Goal: Information Seeking & Learning: Learn about a topic

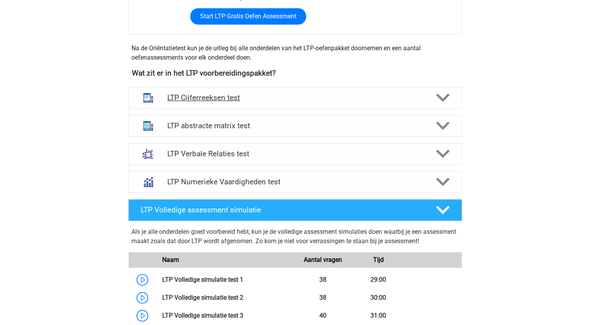
scroll to position [429, 0]
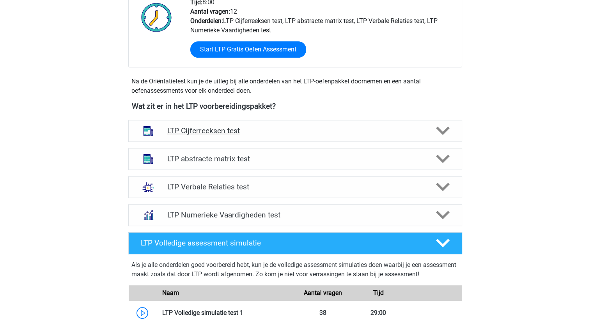
click at [221, 130] on h4 "LTP Cijferreeksen test" at bounding box center [294, 130] width 255 height 9
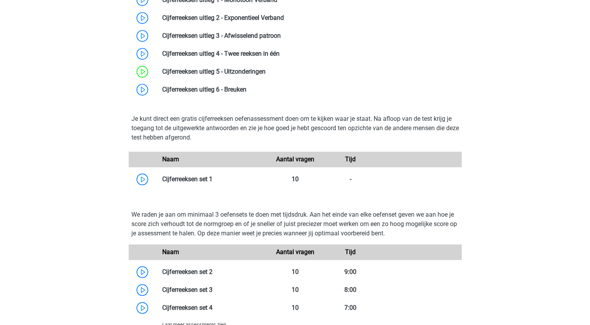
scroll to position [624, 0]
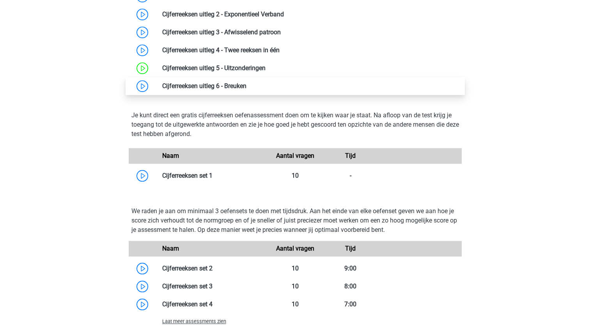
click at [246, 86] on link at bounding box center [246, 85] width 0 height 7
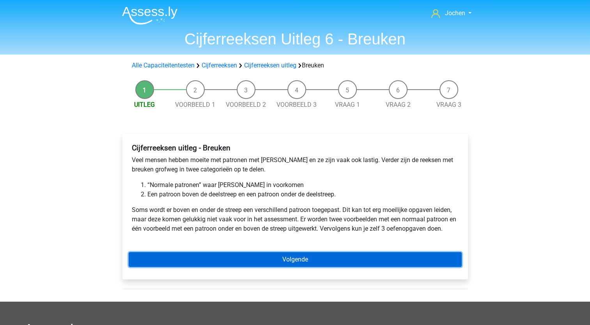
click at [287, 258] on link "Volgende" at bounding box center [295, 259] width 333 height 15
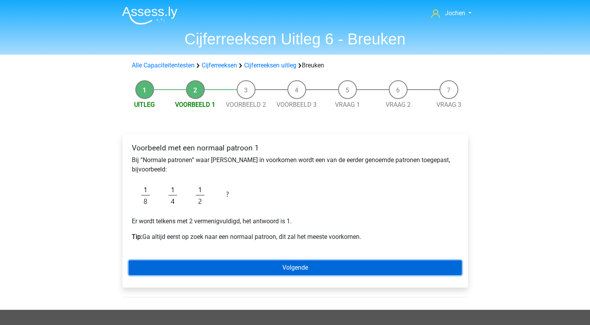
click at [294, 267] on link "Volgende" at bounding box center [295, 267] width 333 height 15
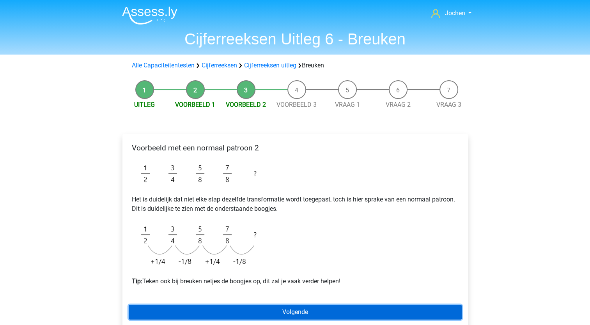
click at [282, 311] on link "Volgende" at bounding box center [295, 312] width 333 height 15
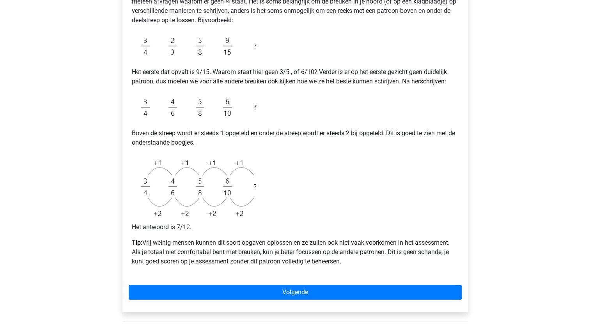
scroll to position [234, 0]
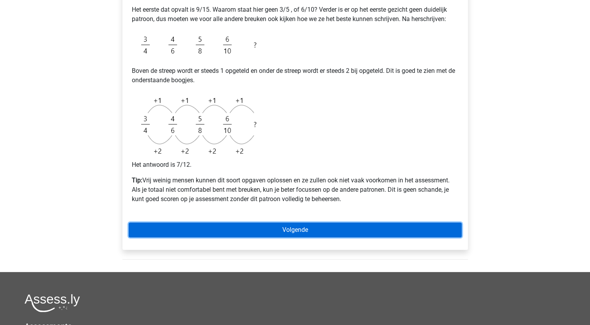
click at [288, 228] on link "Volgende" at bounding box center [295, 230] width 333 height 15
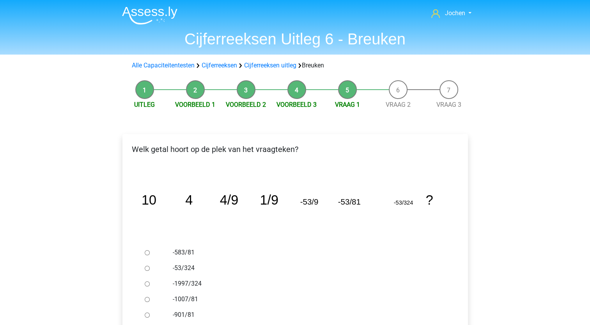
scroll to position [39, 0]
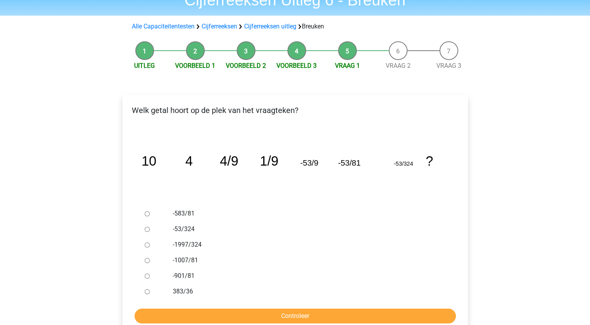
click at [149, 213] on input "-583/81" at bounding box center [147, 213] width 5 height 5
radio input "true"
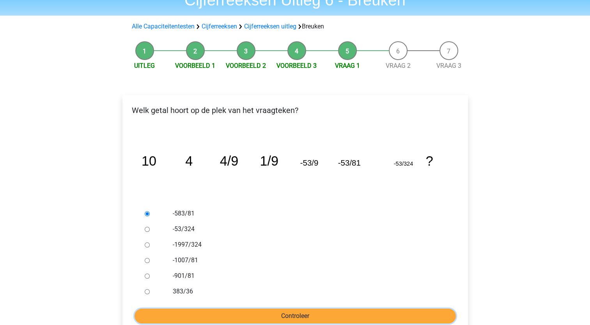
click at [266, 313] on input "Controleer" at bounding box center [294, 316] width 321 height 15
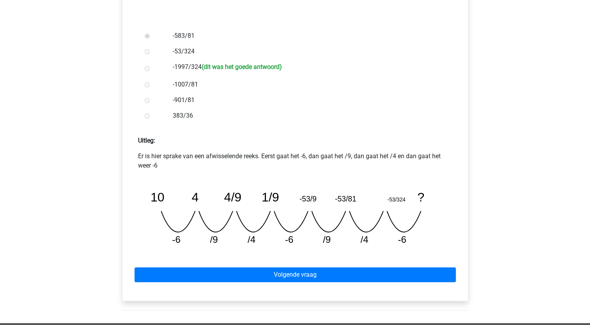
scroll to position [234, 0]
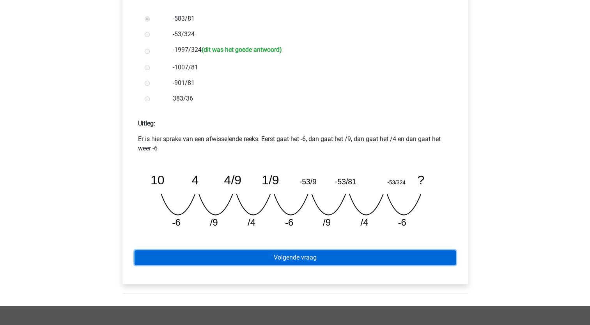
click at [290, 255] on link "Volgende vraag" at bounding box center [294, 257] width 321 height 15
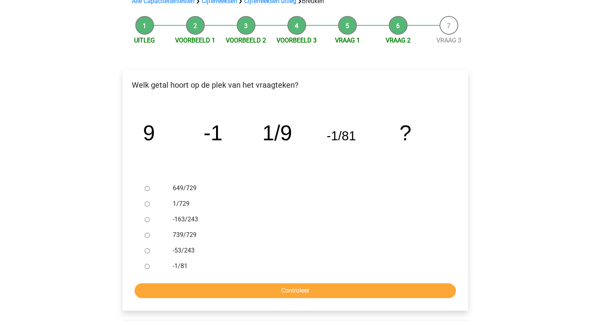
scroll to position [78, 0]
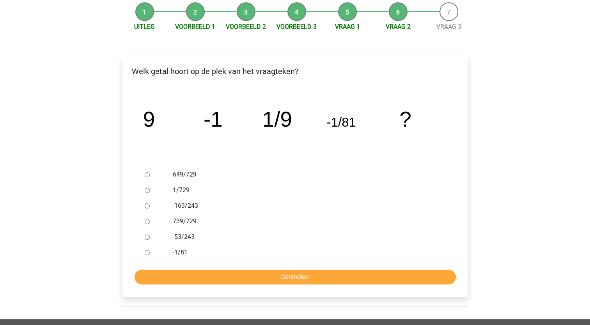
click at [147, 191] on input "1/729" at bounding box center [147, 190] width 5 height 5
radio input "true"
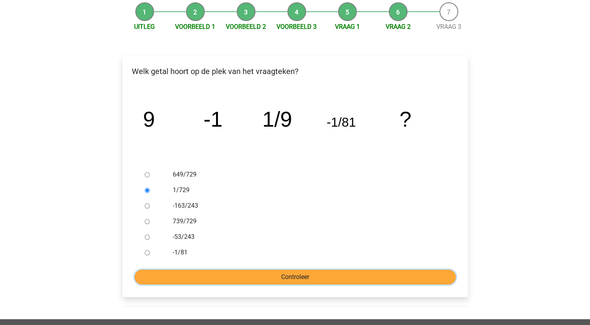
click at [203, 278] on input "Controleer" at bounding box center [294, 277] width 321 height 15
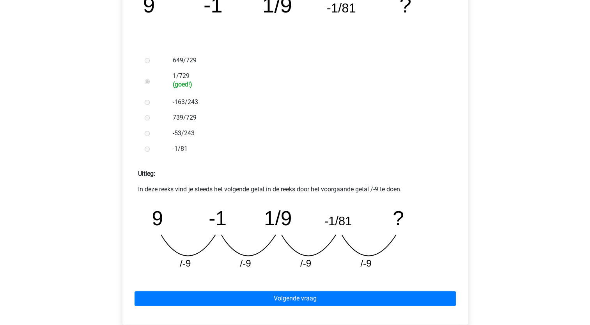
scroll to position [273, 0]
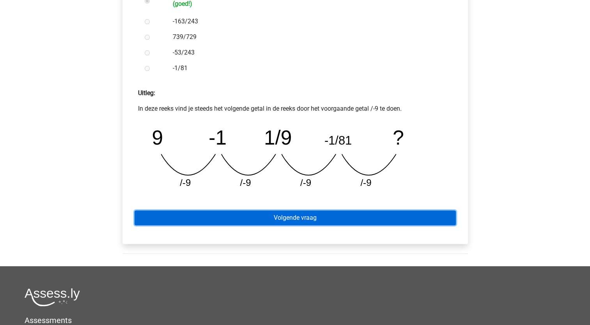
click at [287, 217] on link "Volgende vraag" at bounding box center [294, 217] width 321 height 15
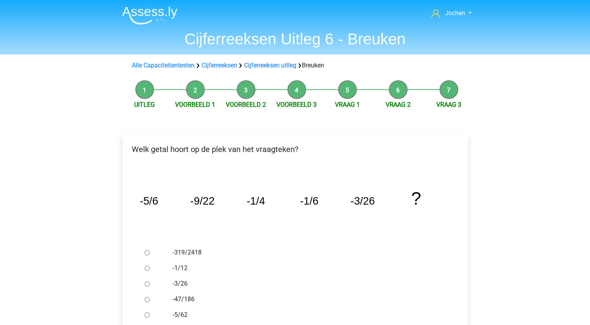
click at [149, 267] on input "-1/12" at bounding box center [147, 268] width 5 height 5
radio input "true"
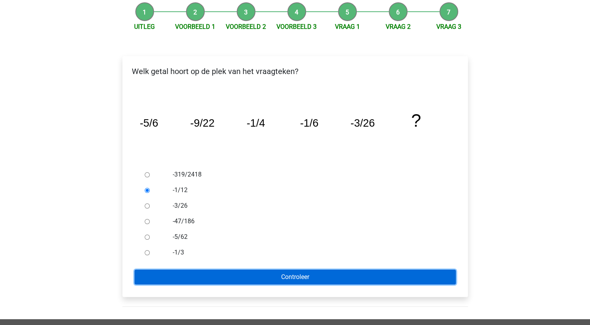
click at [258, 272] on input "Controleer" at bounding box center [294, 277] width 321 height 15
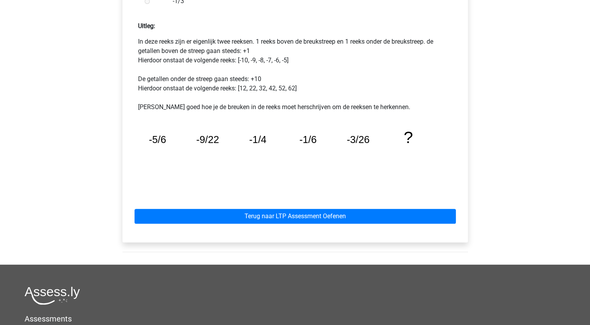
scroll to position [351, 0]
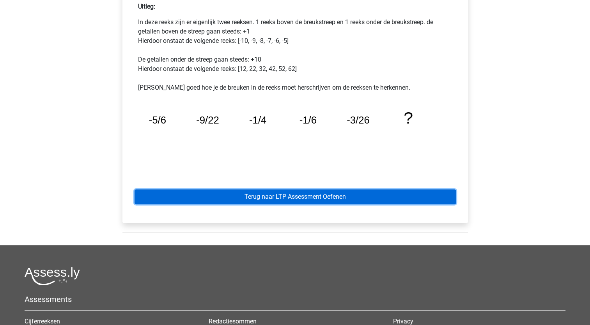
click at [276, 196] on link "Terug naar LTP Assessment Oefenen" at bounding box center [294, 196] width 321 height 15
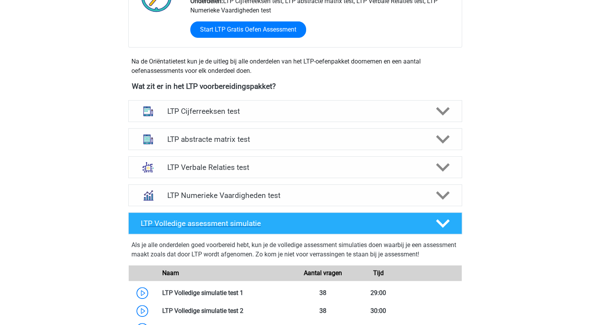
scroll to position [234, 0]
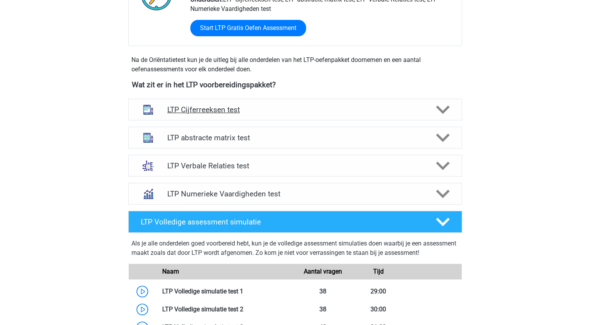
click at [221, 107] on h4 "LTP Cijferreeksen test" at bounding box center [294, 109] width 255 height 9
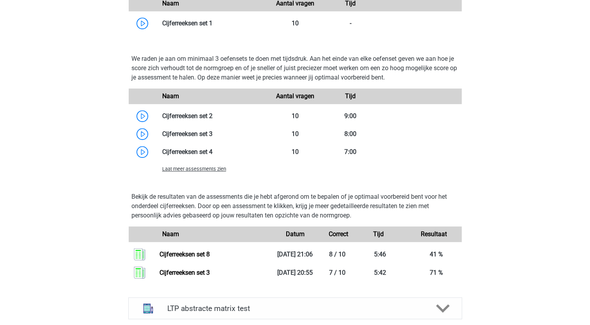
scroll to position [585, 0]
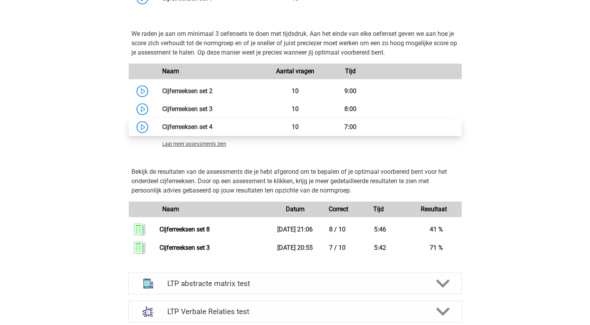
click at [212, 127] on link at bounding box center [212, 126] width 0 height 7
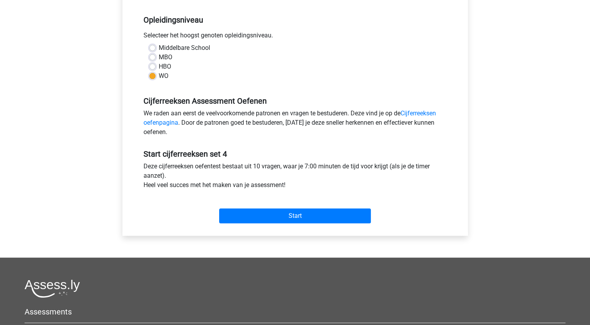
scroll to position [156, 0]
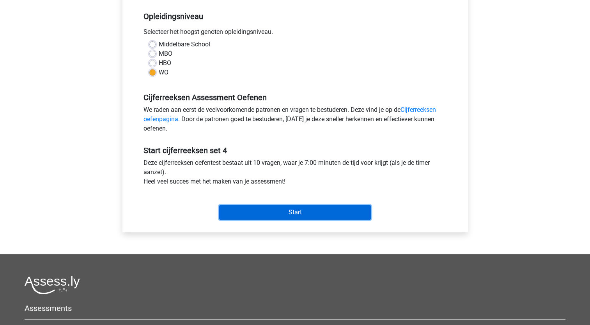
click at [284, 212] on input "Start" at bounding box center [295, 212] width 152 height 15
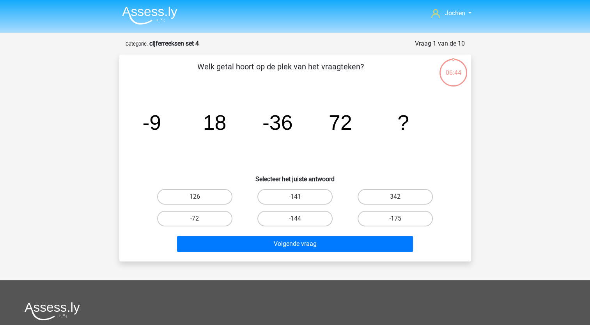
click at [296, 219] on input "-144" at bounding box center [297, 221] width 5 height 5
radio input "true"
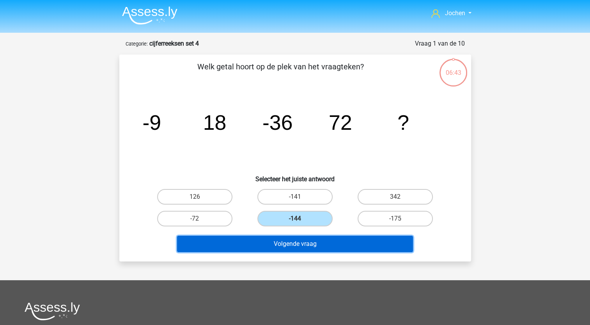
click at [293, 243] on button "Volgende vraag" at bounding box center [295, 244] width 236 height 16
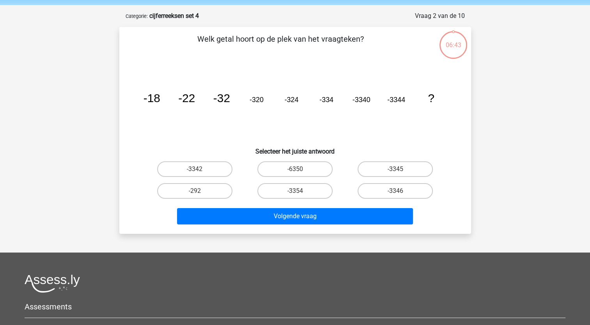
scroll to position [39, 0]
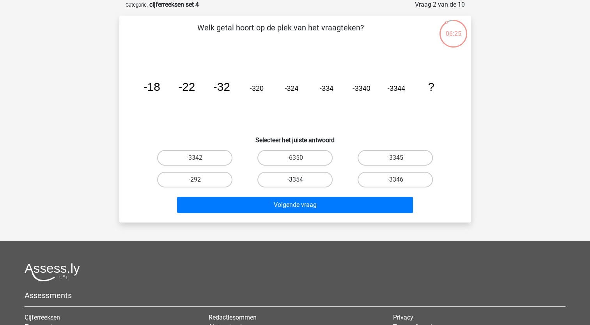
click at [313, 178] on label "-3354" at bounding box center [294, 180] width 75 height 16
click at [300, 180] on input "-3354" at bounding box center [297, 182] width 5 height 5
radio input "true"
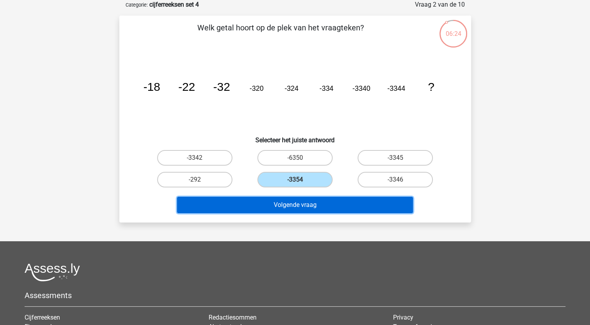
click at [310, 203] on button "Volgende vraag" at bounding box center [295, 205] width 236 height 16
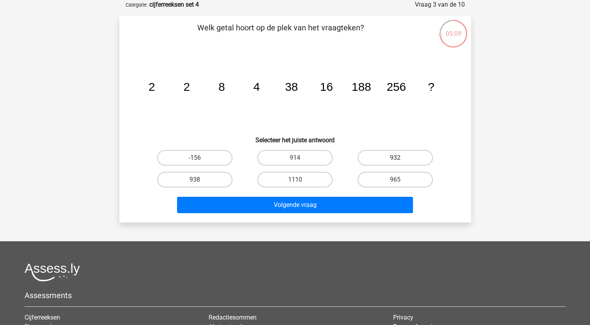
click at [395, 154] on label "932" at bounding box center [394, 158] width 75 height 16
click at [395, 158] on input "932" at bounding box center [397, 160] width 5 height 5
radio input "true"
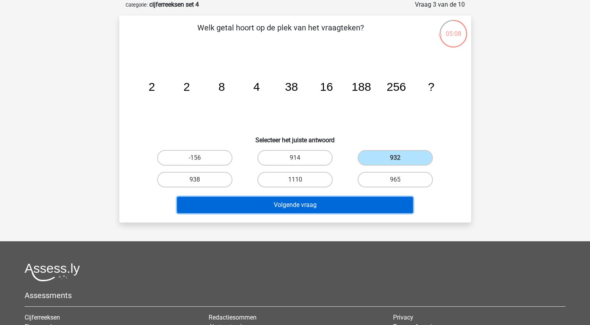
click at [322, 207] on button "Volgende vraag" at bounding box center [295, 205] width 236 height 16
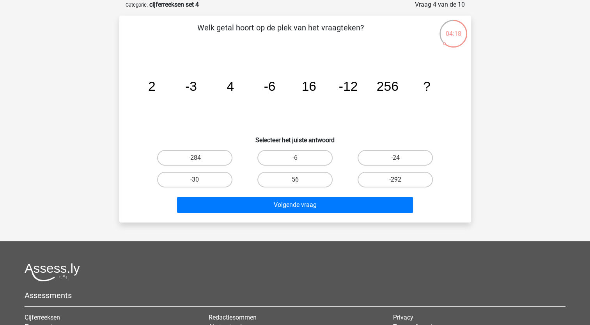
click at [391, 176] on label "-292" at bounding box center [394, 180] width 75 height 16
click at [395, 180] on input "-292" at bounding box center [397, 182] width 5 height 5
radio input "true"
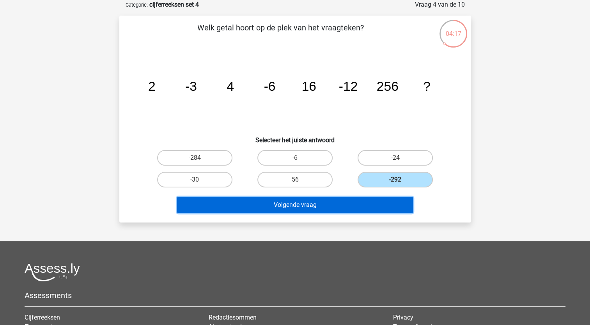
click at [314, 205] on button "Volgende vraag" at bounding box center [295, 205] width 236 height 16
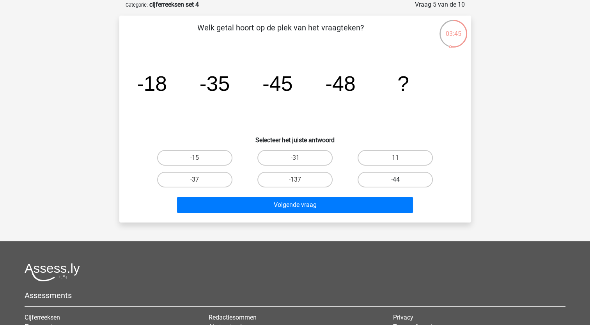
click at [393, 177] on label "-44" at bounding box center [394, 180] width 75 height 16
click at [395, 180] on input "-44" at bounding box center [397, 182] width 5 height 5
radio input "true"
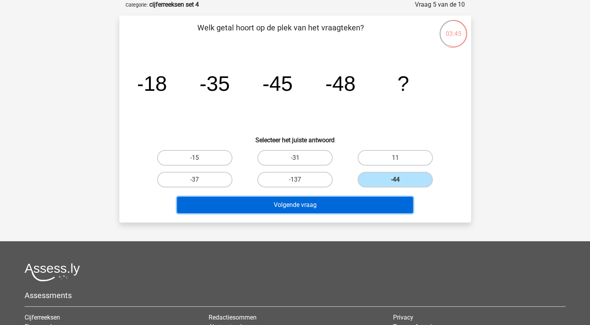
click at [362, 210] on button "Volgende vraag" at bounding box center [295, 205] width 236 height 16
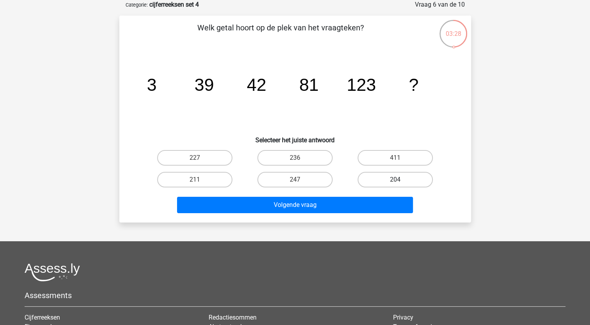
click at [390, 179] on label "204" at bounding box center [394, 180] width 75 height 16
click at [395, 180] on input "204" at bounding box center [397, 182] width 5 height 5
radio input "true"
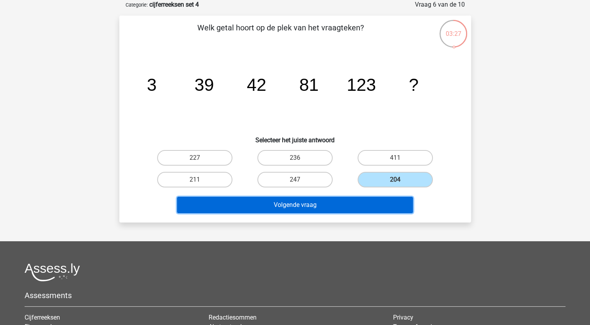
click at [350, 203] on button "Volgende vraag" at bounding box center [295, 205] width 236 height 16
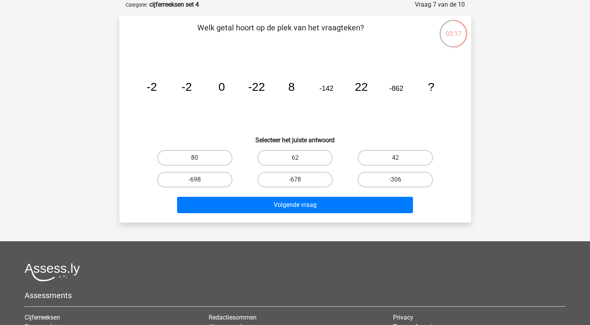
click at [242, 87] on icon "image/svg+xml -2 -2 0 -22 8 -142 22 -862 ?" at bounding box center [295, 90] width 314 height 79
click at [390, 157] on label "42" at bounding box center [394, 158] width 75 height 16
click at [395, 158] on input "42" at bounding box center [397, 160] width 5 height 5
radio input "true"
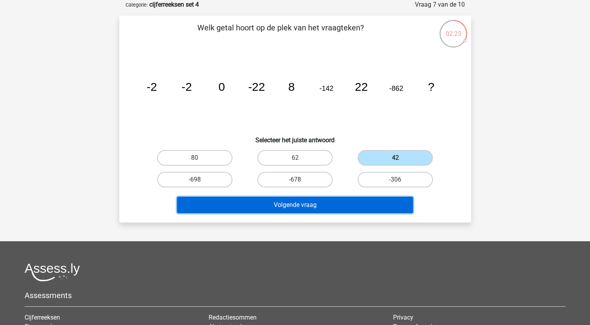
click at [355, 203] on button "Volgende vraag" at bounding box center [295, 205] width 236 height 16
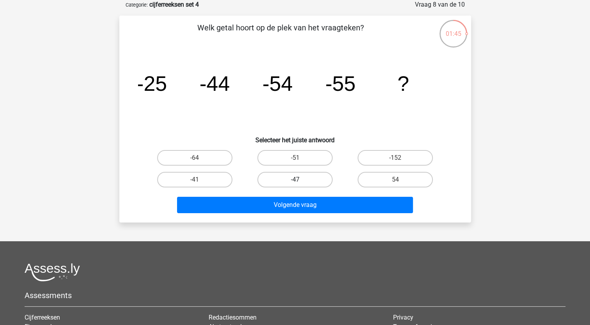
click at [294, 180] on label "-47" at bounding box center [294, 180] width 75 height 16
click at [295, 180] on input "-47" at bounding box center [297, 182] width 5 height 5
radio input "true"
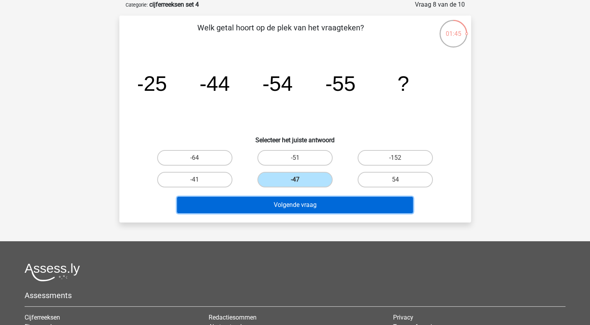
click at [292, 198] on button "Volgende vraag" at bounding box center [295, 205] width 236 height 16
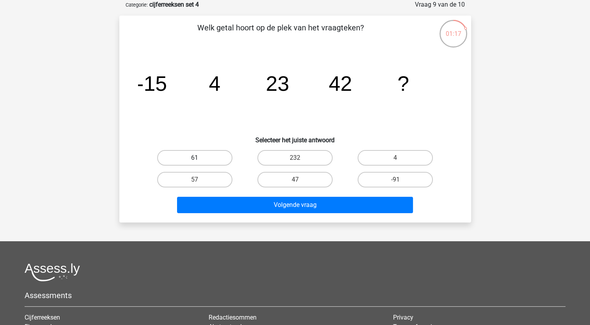
click at [209, 157] on label "61" at bounding box center [194, 158] width 75 height 16
click at [200, 158] on input "61" at bounding box center [197, 160] width 5 height 5
radio input "true"
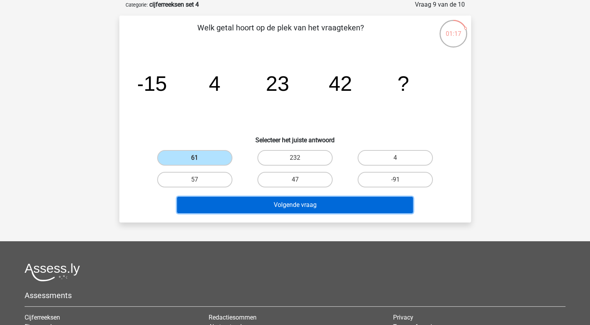
click at [256, 207] on button "Volgende vraag" at bounding box center [295, 205] width 236 height 16
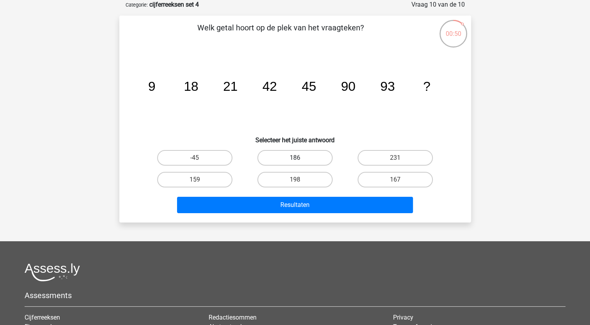
click at [298, 157] on label "186" at bounding box center [294, 158] width 75 height 16
click at [298, 158] on input "186" at bounding box center [297, 160] width 5 height 5
radio input "true"
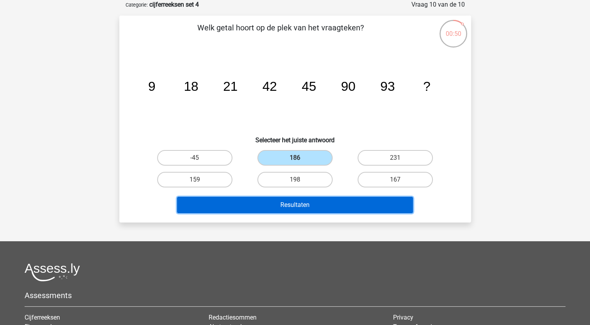
click at [296, 205] on button "Resultaten" at bounding box center [295, 205] width 236 height 16
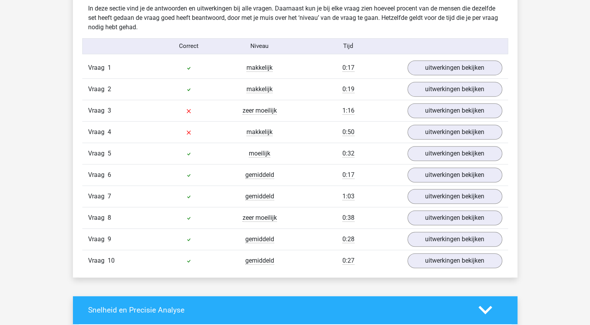
scroll to position [468, 0]
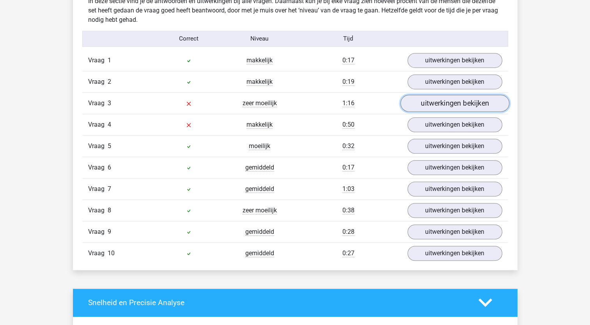
click at [440, 104] on link "uitwerkingen bekijken" at bounding box center [454, 103] width 109 height 17
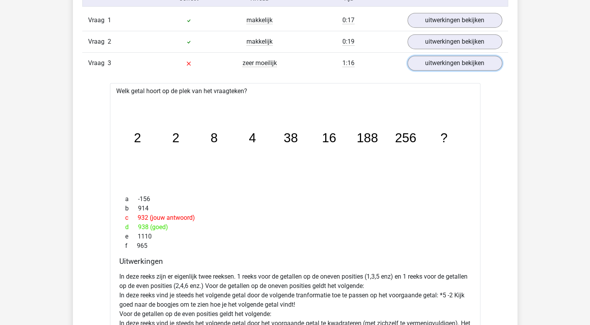
scroll to position [507, 0]
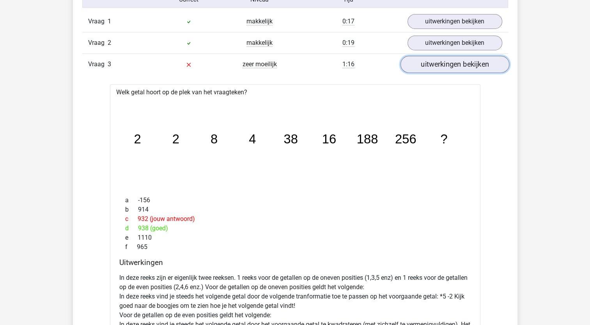
click at [432, 64] on link "uitwerkingen bekijken" at bounding box center [454, 64] width 109 height 17
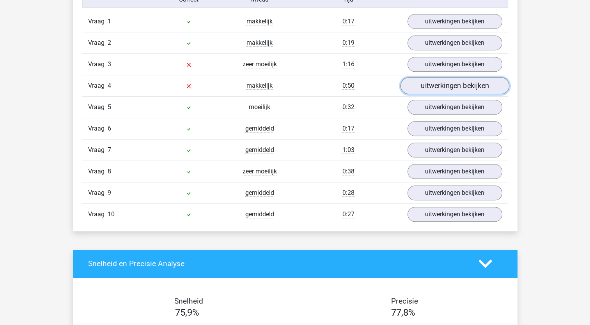
click at [441, 84] on link "uitwerkingen bekijken" at bounding box center [454, 85] width 109 height 17
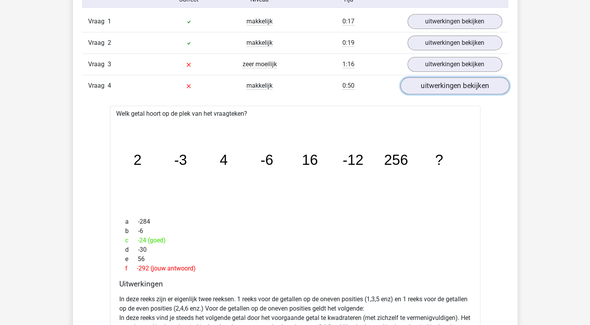
click at [443, 88] on link "uitwerkingen bekijken" at bounding box center [454, 85] width 109 height 17
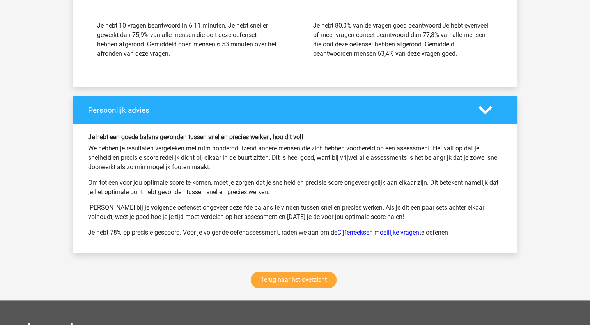
scroll to position [924, 0]
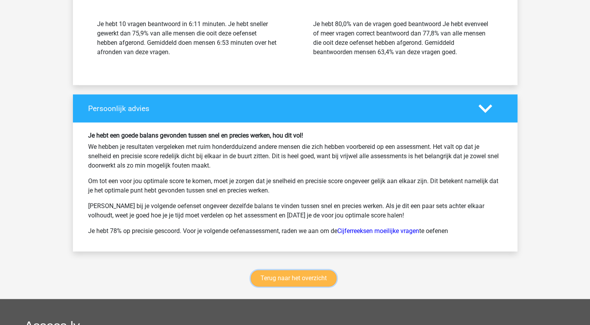
click at [301, 276] on link "Terug naar het overzicht" at bounding box center [294, 278] width 86 height 16
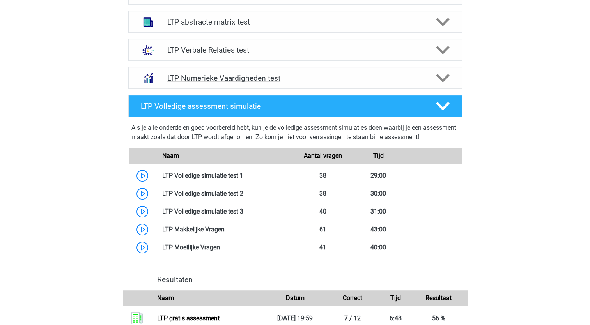
scroll to position [351, 0]
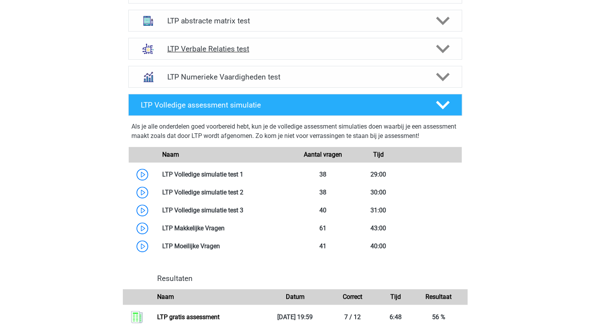
click at [231, 45] on h4 "LTP Verbale Relaties test" at bounding box center [294, 48] width 255 height 9
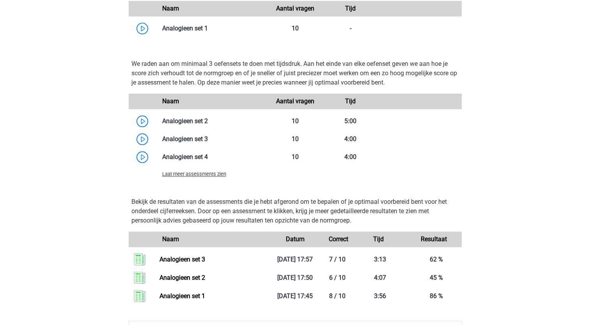
scroll to position [702, 0]
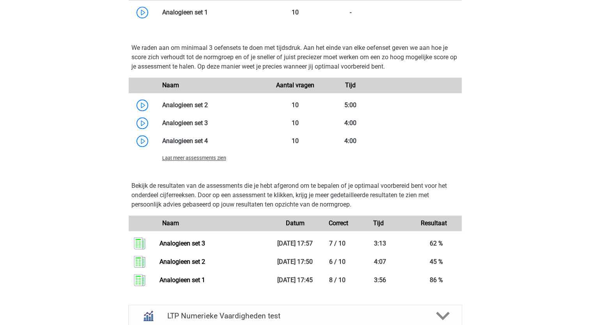
click at [209, 159] on span "Laat meer assessments zien" at bounding box center [194, 158] width 64 height 6
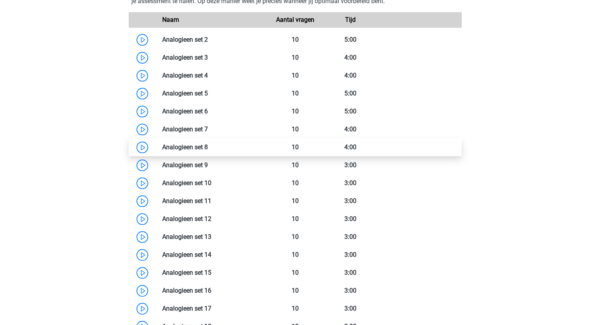
scroll to position [741, 0]
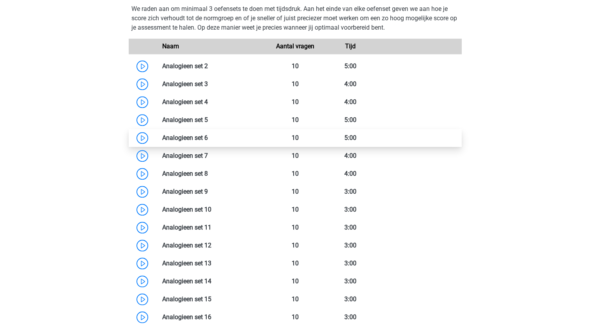
click at [208, 137] on link at bounding box center [208, 137] width 0 height 7
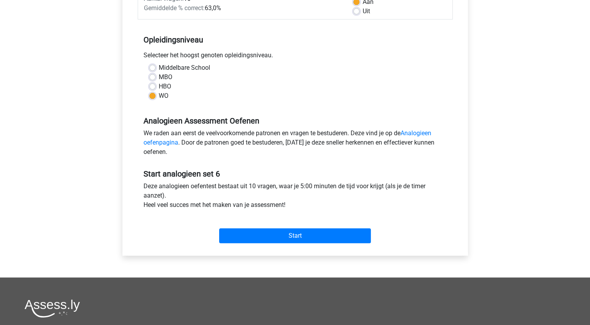
scroll to position [156, 0]
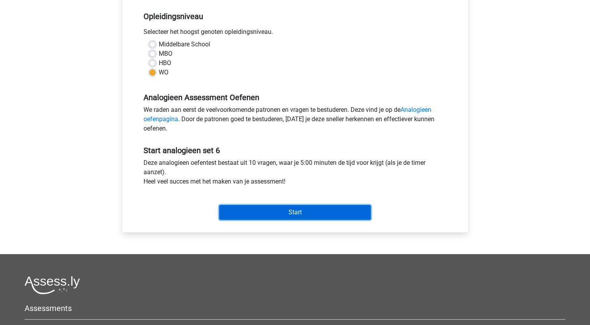
click at [290, 210] on input "Start" at bounding box center [295, 212] width 152 height 15
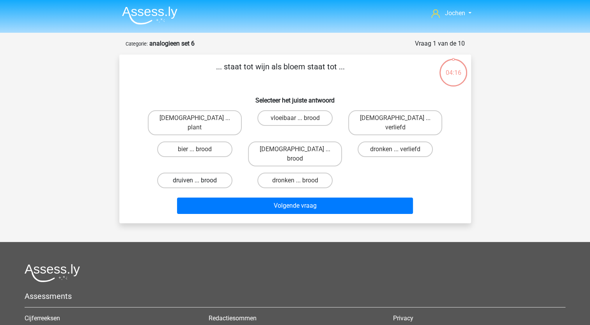
click at [200, 173] on label "druiven ... brood" at bounding box center [194, 181] width 75 height 16
click at [200, 180] on input "druiven ... brood" at bounding box center [197, 182] width 5 height 5
radio input "true"
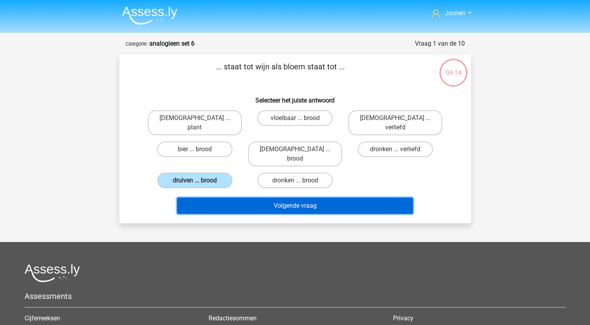
click at [273, 198] on button "Volgende vraag" at bounding box center [295, 206] width 236 height 16
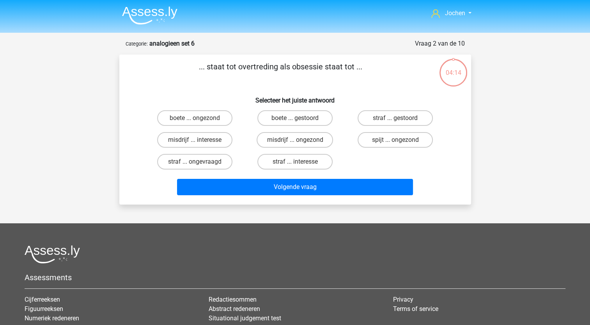
scroll to position [39, 0]
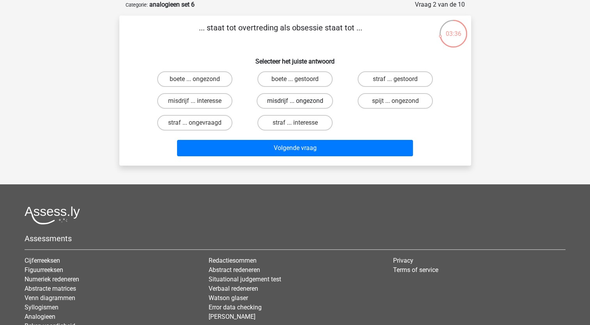
click at [299, 100] on label "misdrijf ... ongezond" at bounding box center [294, 101] width 76 height 16
click at [299, 101] on input "misdrijf ... ongezond" at bounding box center [297, 103] width 5 height 5
radio input "true"
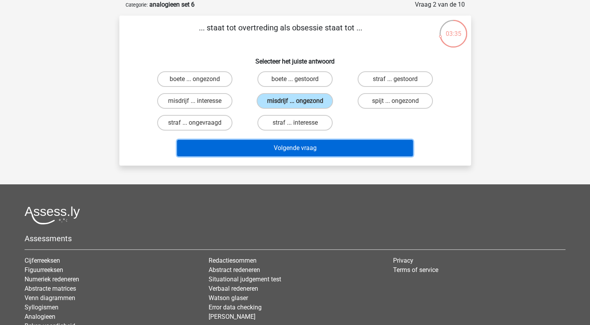
click at [287, 140] on button "Volgende vraag" at bounding box center [295, 148] width 236 height 16
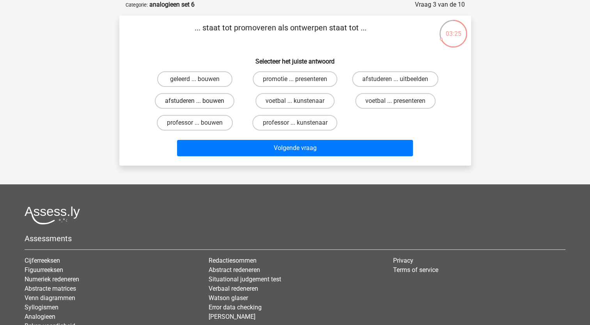
click at [195, 99] on label "afstuderen ... bouwen" at bounding box center [195, 101] width 80 height 16
click at [195, 101] on input "afstuderen ... bouwen" at bounding box center [197, 103] width 5 height 5
radio input "true"
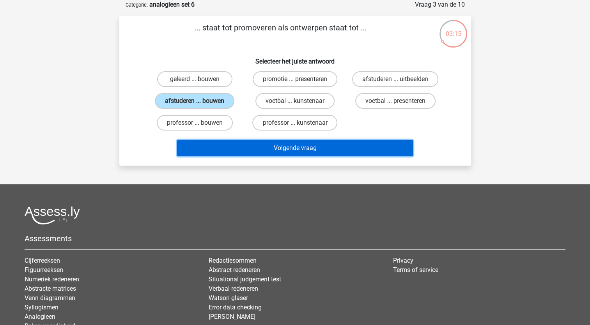
click at [292, 149] on button "Volgende vraag" at bounding box center [295, 148] width 236 height 16
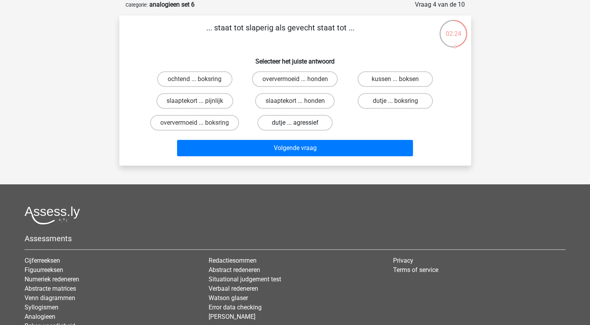
click at [288, 121] on label "dutje ... agressief" at bounding box center [294, 123] width 75 height 16
click at [295, 123] on input "dutje ... agressief" at bounding box center [297, 125] width 5 height 5
radio input "true"
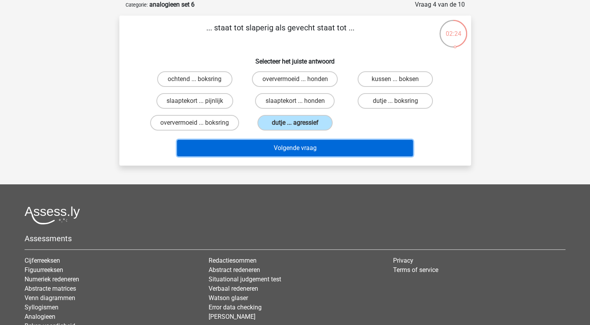
click at [288, 145] on button "Volgende vraag" at bounding box center [295, 148] width 236 height 16
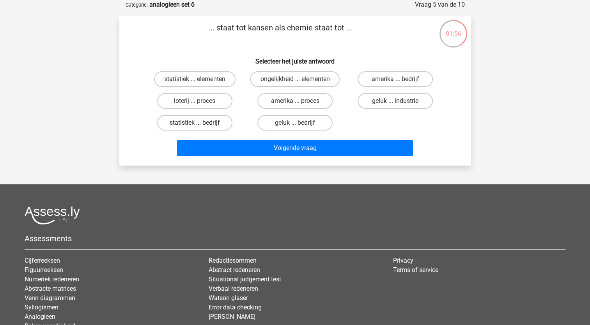
drag, startPoint x: 209, startPoint y: 121, endPoint x: 237, endPoint y: 143, distance: 35.9
click at [208, 121] on label "statistiek ... bedrijf" at bounding box center [194, 123] width 75 height 16
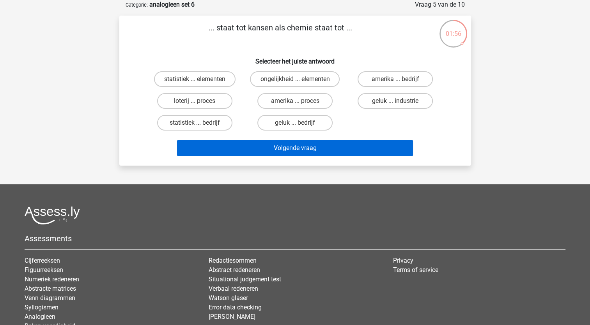
click at [200, 123] on input "statistiek ... bedrijf" at bounding box center [197, 125] width 5 height 5
radio input "true"
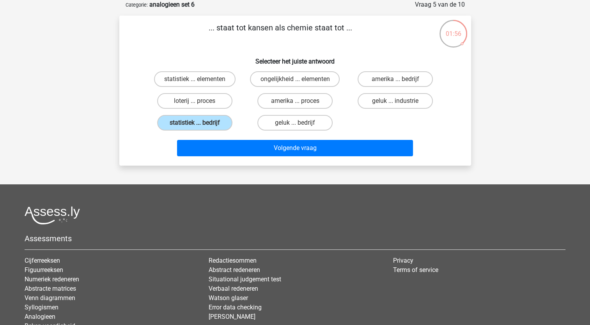
click at [265, 157] on div "Volgende vraag" at bounding box center [295, 149] width 301 height 19
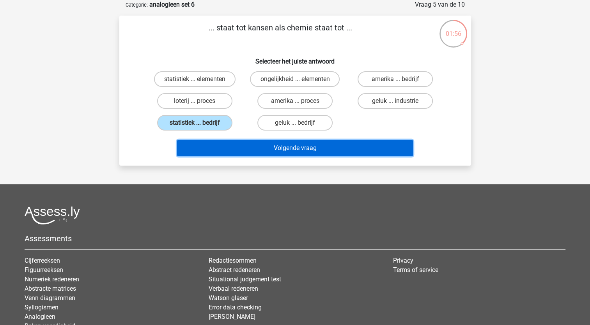
click at [264, 154] on button "Volgende vraag" at bounding box center [295, 148] width 236 height 16
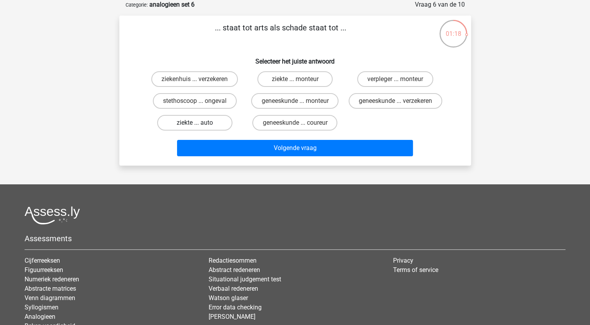
click at [202, 130] on label "ziekte ... auto" at bounding box center [194, 123] width 75 height 16
click at [200, 128] on input "ziekte ... auto" at bounding box center [197, 125] width 5 height 5
radio input "true"
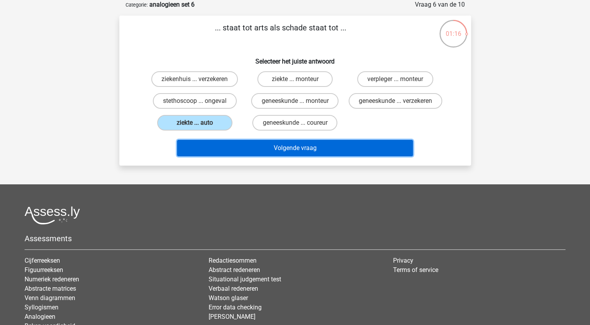
click at [246, 156] on button "Volgende vraag" at bounding box center [295, 148] width 236 height 16
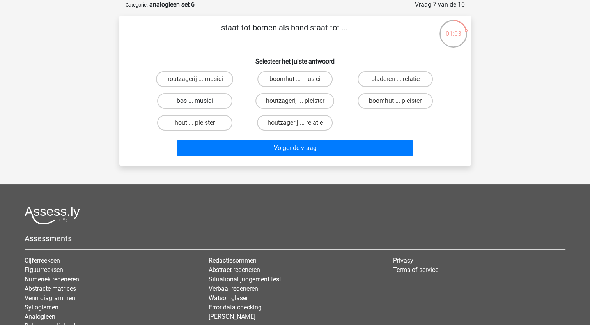
click at [214, 99] on label "bos ... musici" at bounding box center [194, 101] width 75 height 16
click at [200, 101] on input "bos ... musici" at bounding box center [197, 103] width 5 height 5
radio input "true"
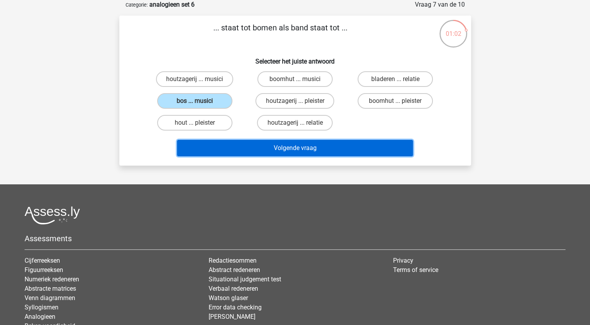
click at [246, 150] on button "Volgende vraag" at bounding box center [295, 148] width 236 height 16
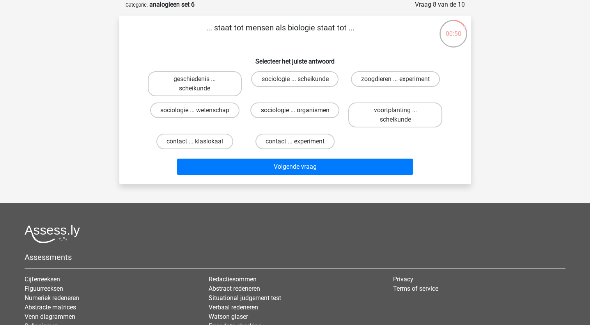
click at [286, 111] on label "sociologie ... organismen" at bounding box center [294, 111] width 89 height 16
click at [295, 111] on input "sociologie ... organismen" at bounding box center [297, 112] width 5 height 5
radio input "true"
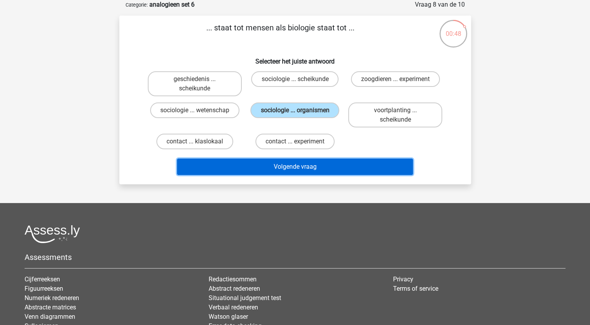
click at [284, 166] on button "Volgende vraag" at bounding box center [295, 167] width 236 height 16
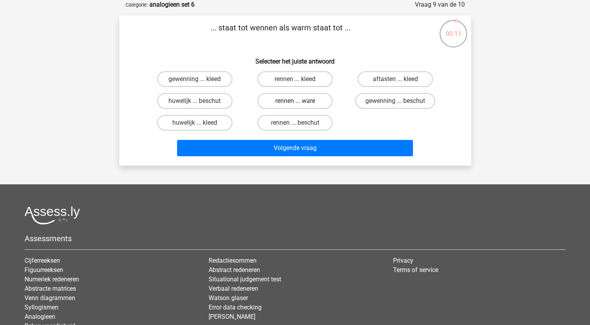
click at [286, 101] on label "rennen ... ware" at bounding box center [294, 101] width 75 height 16
click at [295, 101] on input "rennen ... ware" at bounding box center [297, 103] width 5 height 5
radio input "true"
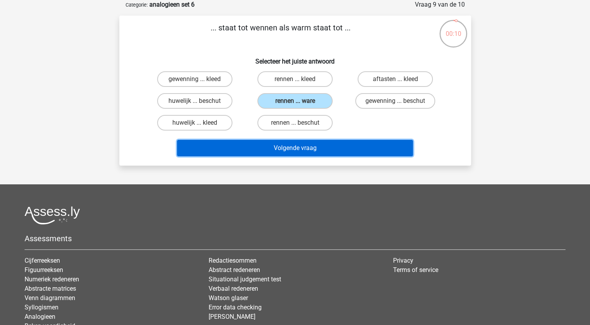
click at [285, 145] on button "Volgende vraag" at bounding box center [295, 148] width 236 height 16
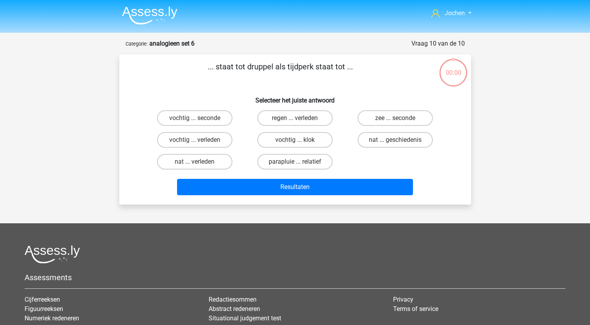
scroll to position [39, 0]
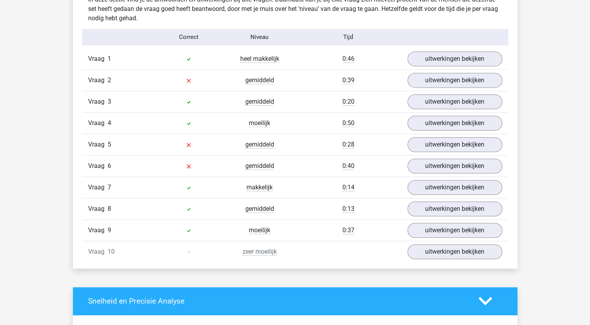
scroll to position [468, 0]
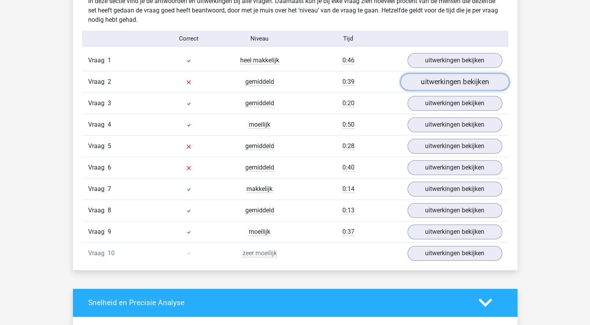
click at [428, 81] on link "uitwerkingen bekijken" at bounding box center [454, 81] width 109 height 17
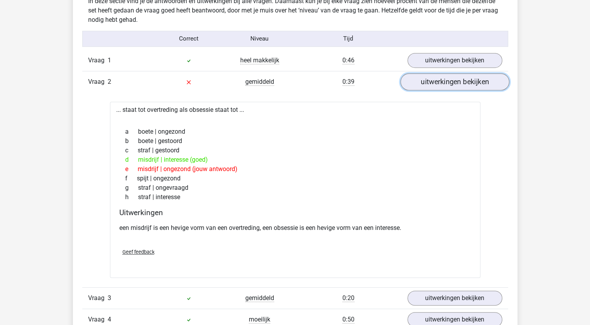
click at [449, 86] on link "uitwerkingen bekijken" at bounding box center [454, 81] width 109 height 17
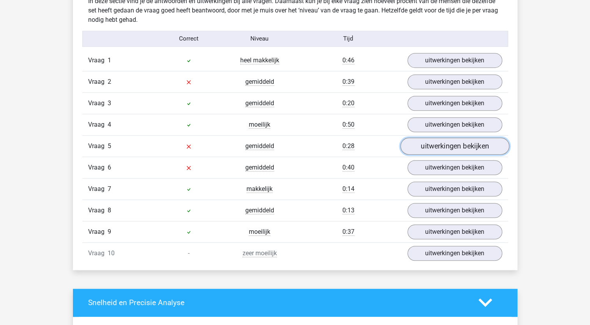
click at [446, 145] on link "uitwerkingen bekijken" at bounding box center [454, 146] width 109 height 17
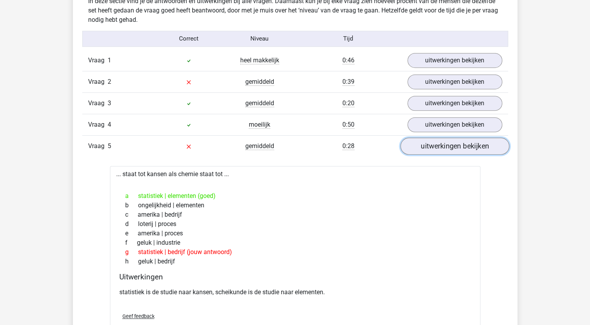
click at [451, 142] on link "uitwerkingen bekijken" at bounding box center [454, 146] width 109 height 17
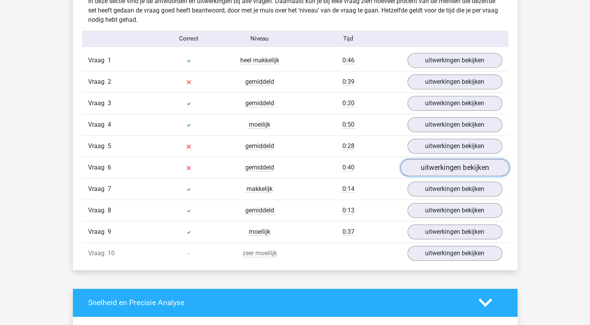
click at [437, 163] on link "uitwerkingen bekijken" at bounding box center [454, 167] width 109 height 17
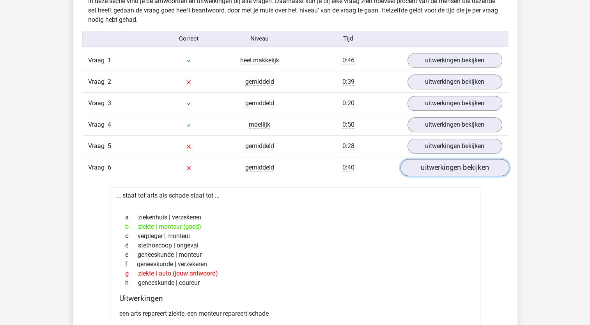
click at [439, 163] on link "uitwerkingen bekijken" at bounding box center [454, 167] width 109 height 17
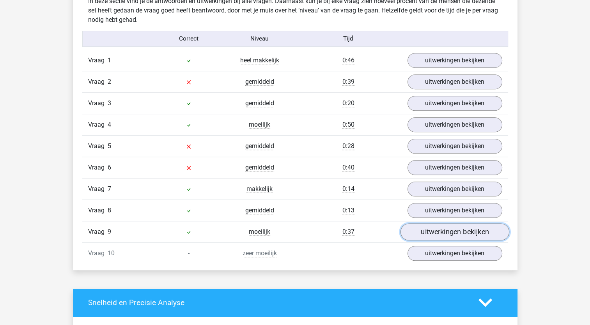
click at [440, 228] on link "uitwerkingen bekijken" at bounding box center [454, 231] width 109 height 17
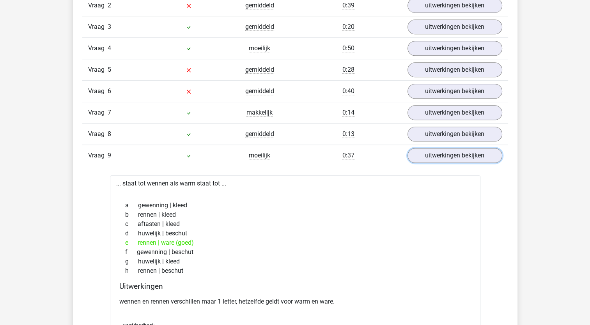
scroll to position [546, 0]
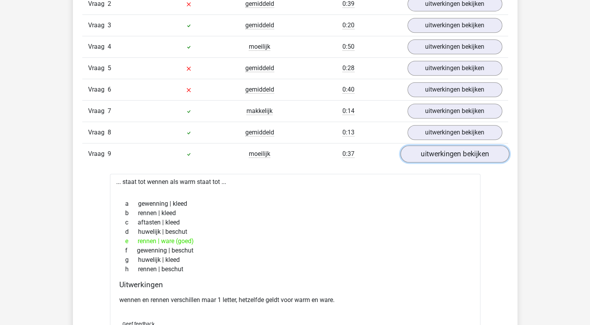
click at [447, 152] on link "uitwerkingen bekijken" at bounding box center [454, 153] width 109 height 17
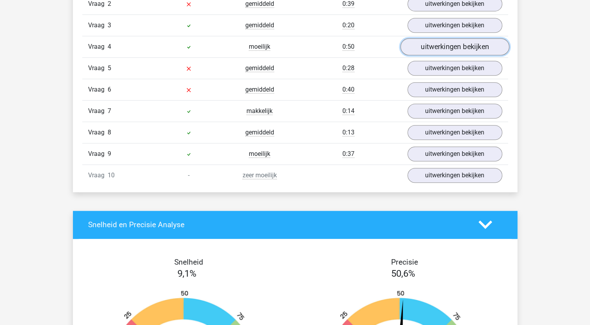
click at [441, 47] on link "uitwerkingen bekijken" at bounding box center [454, 46] width 109 height 17
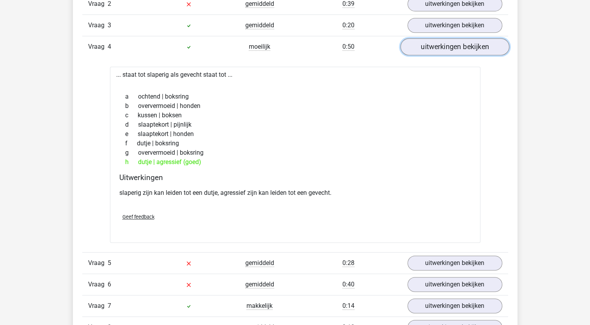
drag, startPoint x: 456, startPoint y: 44, endPoint x: 450, endPoint y: 47, distance: 6.7
click at [455, 44] on link "uitwerkingen bekijken" at bounding box center [454, 46] width 109 height 17
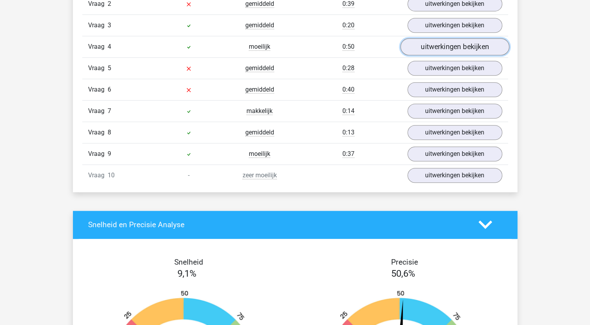
click at [443, 48] on link "uitwerkingen bekijken" at bounding box center [454, 46] width 109 height 17
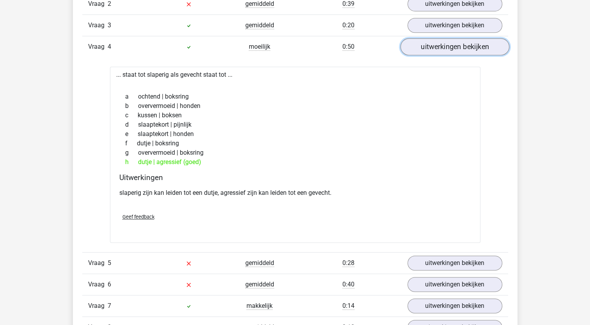
click at [459, 46] on link "uitwerkingen bekijken" at bounding box center [454, 46] width 109 height 17
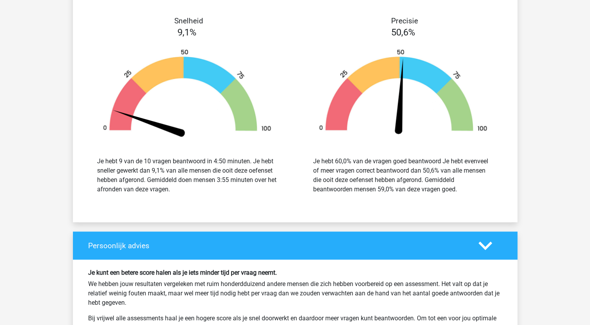
scroll to position [897, 0]
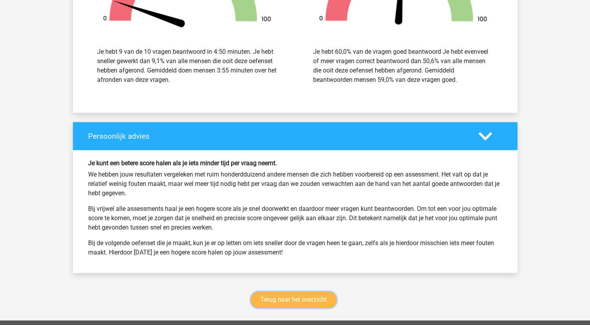
click at [291, 302] on link "Terug naar het overzicht" at bounding box center [294, 300] width 86 height 16
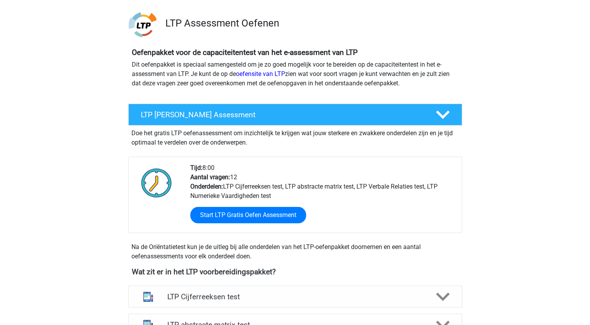
scroll to position [195, 0]
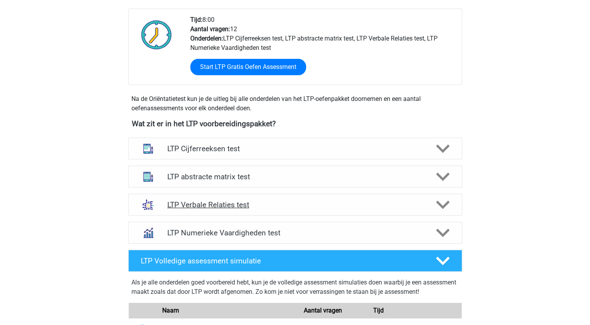
click at [239, 203] on h4 "LTP Verbale Relaties test" at bounding box center [294, 204] width 255 height 9
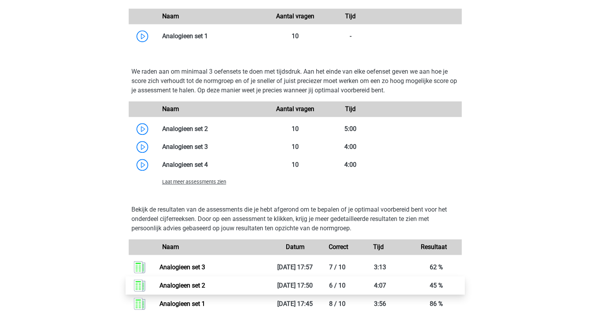
scroll to position [780, 0]
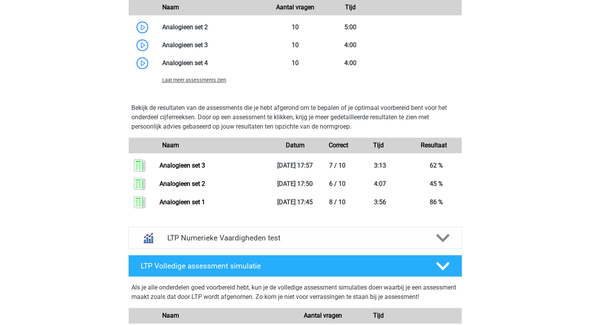
click at [186, 82] on span "Laat meer assessments zien" at bounding box center [194, 80] width 64 height 6
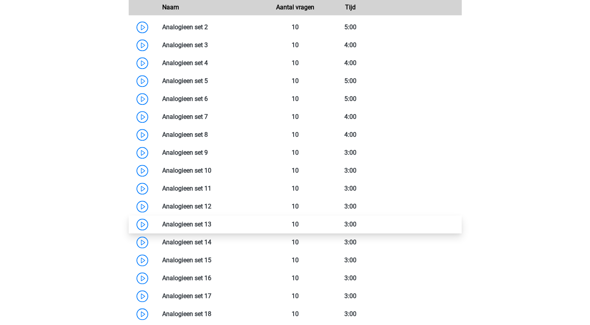
click at [211, 223] on link at bounding box center [211, 224] width 0 height 7
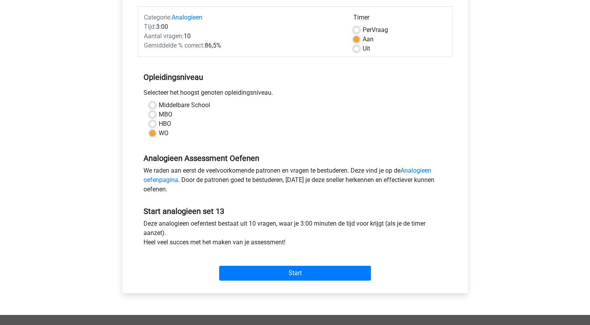
scroll to position [156, 0]
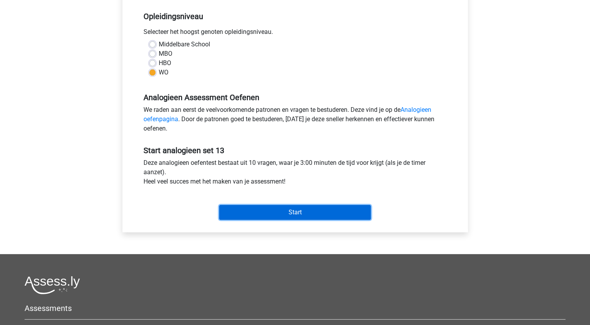
click at [301, 213] on input "Start" at bounding box center [295, 212] width 152 height 15
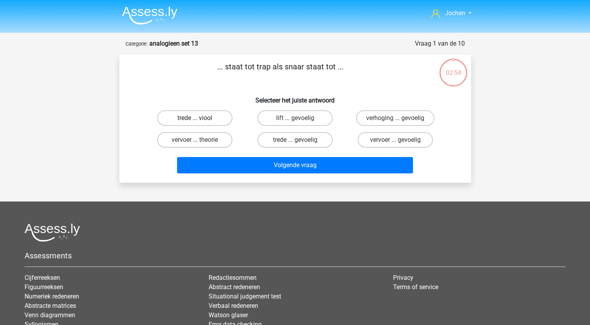
click at [192, 117] on label "trede ... viool" at bounding box center [194, 118] width 75 height 16
click at [195, 118] on input "trede ... viool" at bounding box center [197, 120] width 5 height 5
radio input "true"
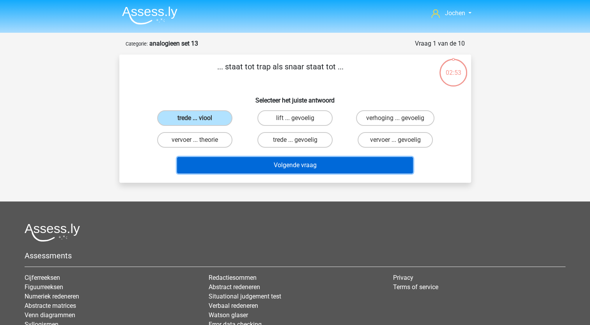
click at [248, 166] on button "Volgende vraag" at bounding box center [295, 165] width 236 height 16
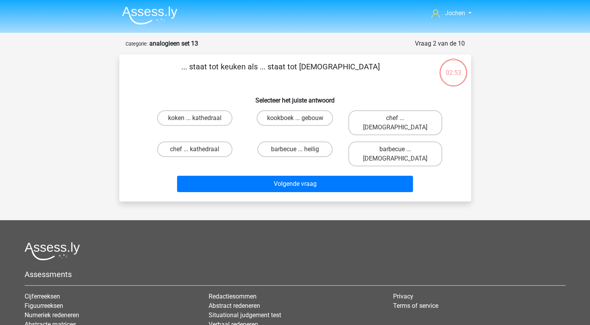
scroll to position [39, 0]
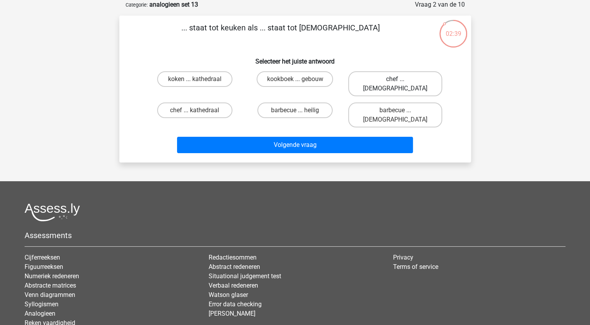
click at [378, 78] on label "chef ... priester" at bounding box center [395, 83] width 94 height 25
click at [395, 79] on input "chef ... priester" at bounding box center [397, 81] width 5 height 5
radio input "true"
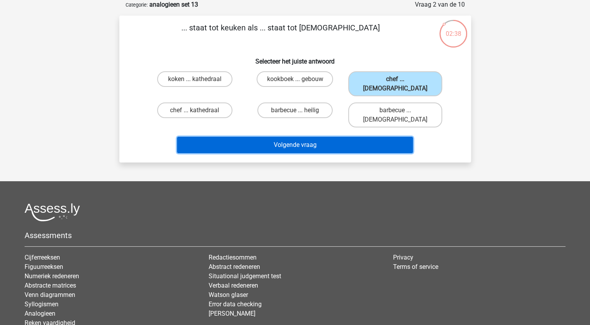
click at [332, 137] on button "Volgende vraag" at bounding box center [295, 145] width 236 height 16
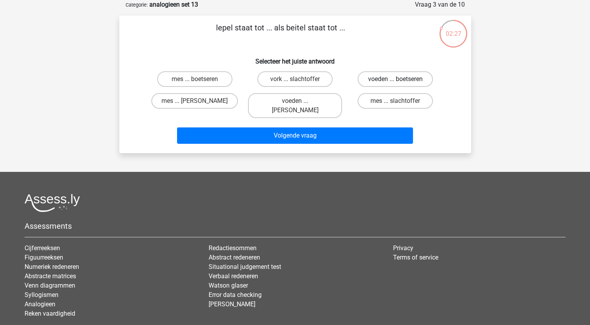
drag, startPoint x: 384, startPoint y: 79, endPoint x: 371, endPoint y: 88, distance: 16.1
click at [383, 79] on label "voeden ... boetseren" at bounding box center [394, 79] width 75 height 16
click at [395, 79] on input "voeden ... boetseren" at bounding box center [397, 81] width 5 height 5
radio input "true"
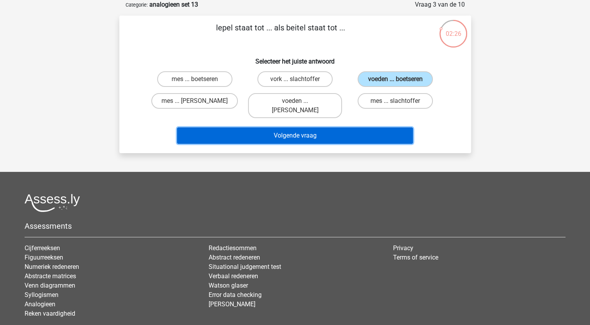
click at [280, 127] on button "Volgende vraag" at bounding box center [295, 135] width 236 height 16
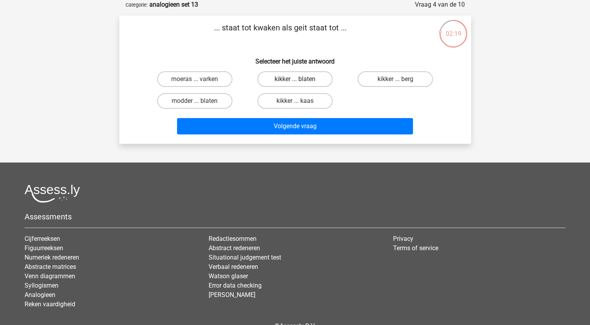
click at [288, 79] on label "kikker ... blaten" at bounding box center [294, 79] width 75 height 16
click at [295, 79] on input "kikker ... blaten" at bounding box center [297, 81] width 5 height 5
radio input "true"
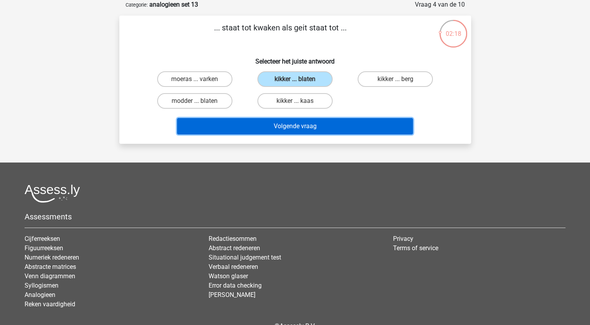
click at [285, 130] on button "Volgende vraag" at bounding box center [295, 126] width 236 height 16
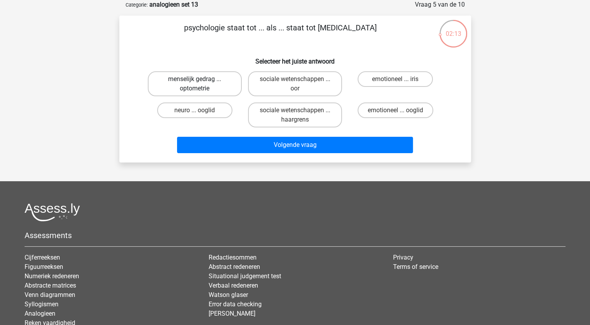
click at [217, 81] on label "menselijk gedrag ... optometrie" at bounding box center [195, 83] width 94 height 25
click at [200, 81] on input "menselijk gedrag ... optometrie" at bounding box center [197, 81] width 5 height 5
radio input "true"
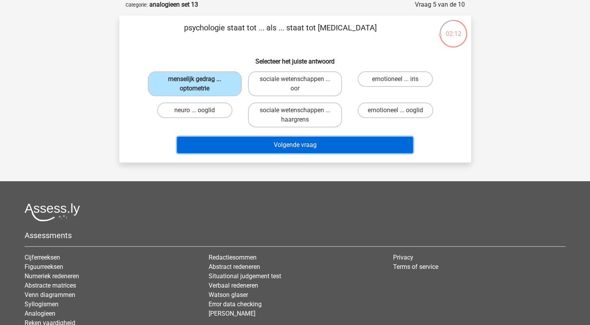
click at [255, 142] on button "Volgende vraag" at bounding box center [295, 145] width 236 height 16
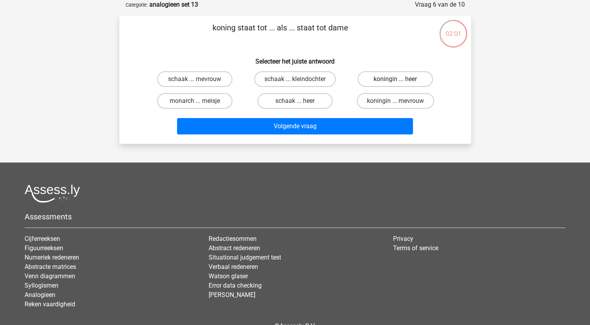
click at [384, 77] on label "koningin ... heer" at bounding box center [394, 79] width 75 height 16
click at [395, 79] on input "koningin ... heer" at bounding box center [397, 81] width 5 height 5
radio input "true"
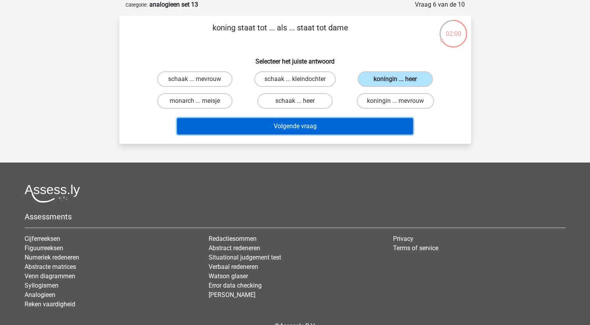
click at [334, 125] on button "Volgende vraag" at bounding box center [295, 126] width 236 height 16
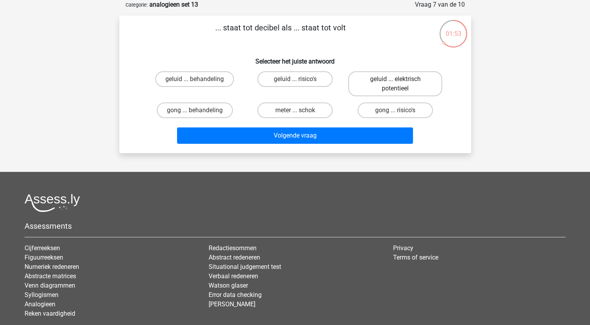
click at [390, 82] on label "geluid ... elektrisch potentieel" at bounding box center [395, 83] width 94 height 25
click at [395, 82] on input "geluid ... elektrisch potentieel" at bounding box center [397, 81] width 5 height 5
radio input "true"
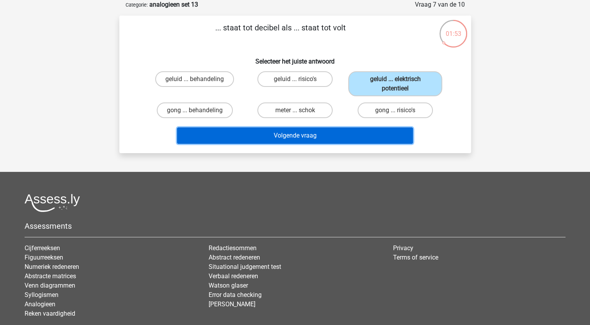
click at [322, 134] on button "Volgende vraag" at bounding box center [295, 135] width 236 height 16
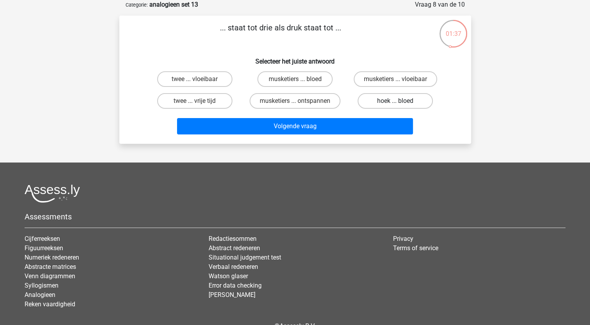
click at [389, 98] on label "hoek ... bloed" at bounding box center [394, 101] width 75 height 16
click at [395, 101] on input "hoek ... bloed" at bounding box center [397, 103] width 5 height 5
radio input "true"
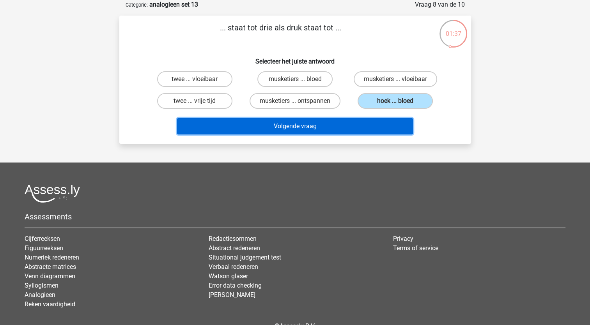
click at [334, 123] on button "Volgende vraag" at bounding box center [295, 126] width 236 height 16
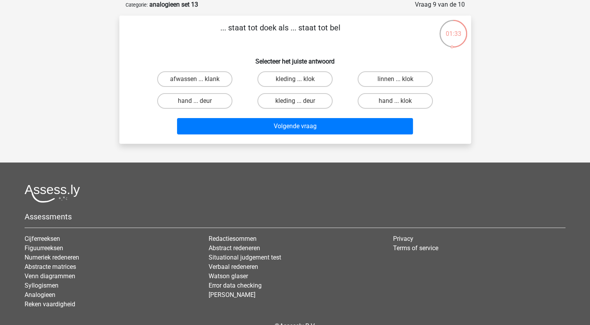
click at [197, 102] on input "hand ... deur" at bounding box center [197, 103] width 5 height 5
radio input "true"
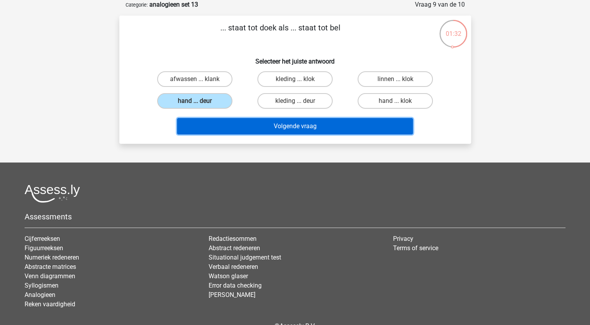
click at [237, 124] on button "Volgende vraag" at bounding box center [295, 126] width 236 height 16
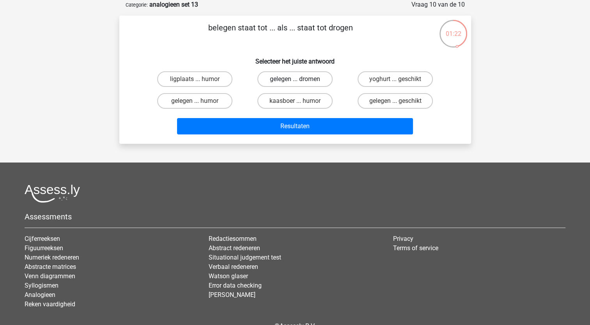
click at [285, 79] on label "gelegen ... dromen" at bounding box center [294, 79] width 75 height 16
click at [295, 79] on input "gelegen ... dromen" at bounding box center [297, 81] width 5 height 5
radio input "true"
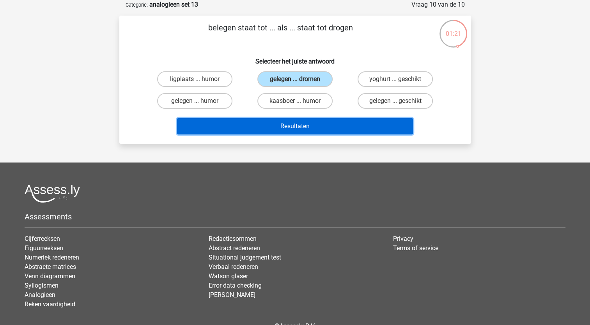
click at [289, 129] on button "Resultaten" at bounding box center [295, 126] width 236 height 16
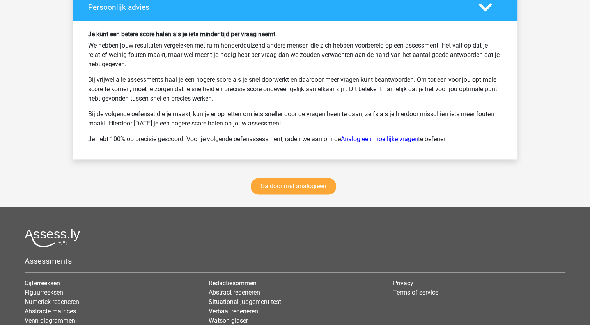
scroll to position [975, 0]
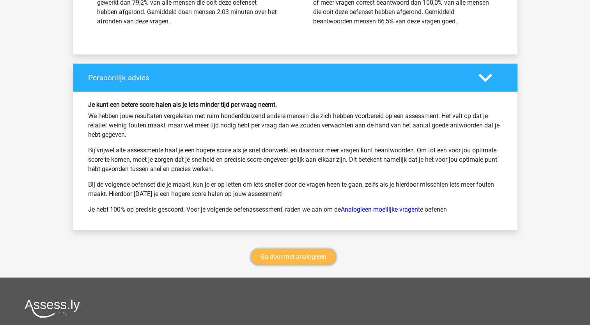
click at [292, 255] on link "Ga door met analogieen" at bounding box center [293, 257] width 85 height 16
click at [287, 253] on link "Ga door met analogieen" at bounding box center [293, 257] width 85 height 16
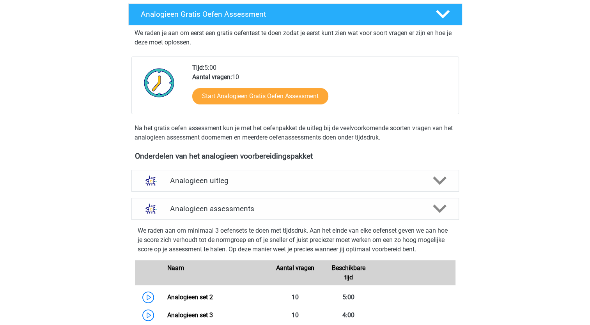
scroll to position [49, 0]
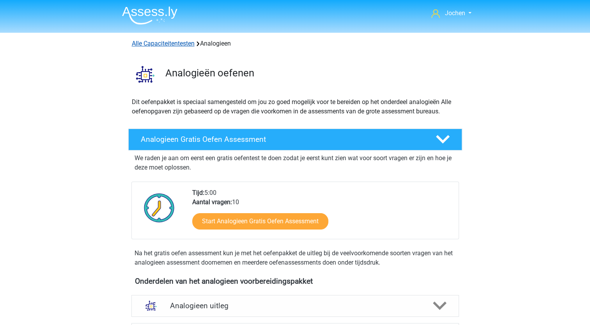
click at [182, 44] on link "Alle Capaciteitentesten" at bounding box center [163, 43] width 63 height 7
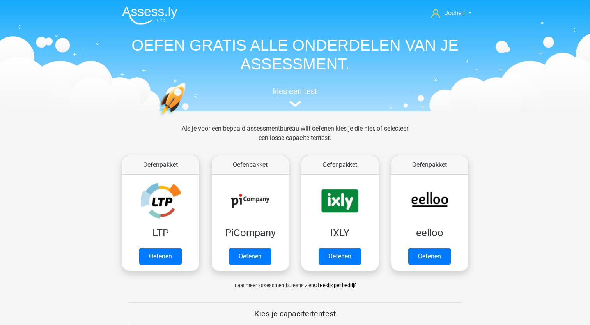
scroll to position [331, 0]
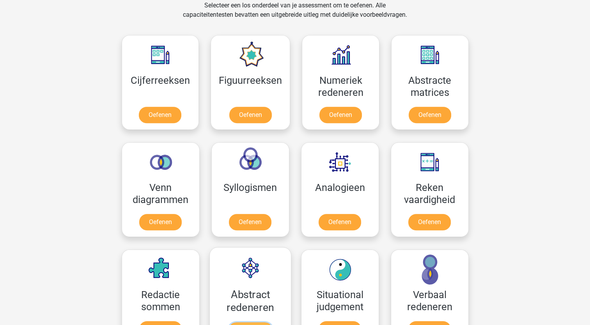
click at [254, 322] on link "Oefenen" at bounding box center [250, 330] width 44 height 17
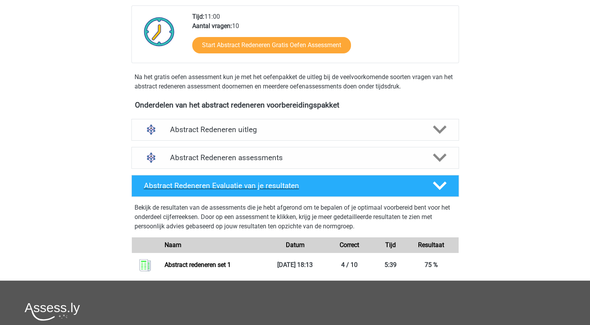
scroll to position [195, 0]
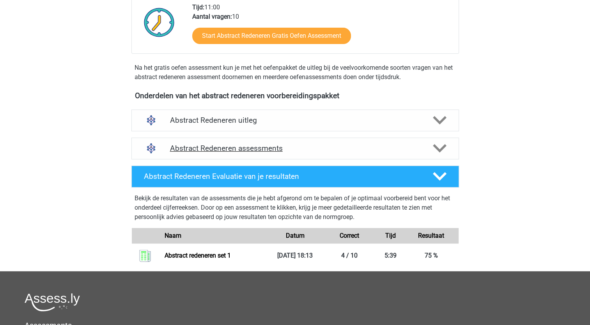
click at [215, 148] on h4 "Abstract Redeneren assessments" at bounding box center [295, 148] width 250 height 9
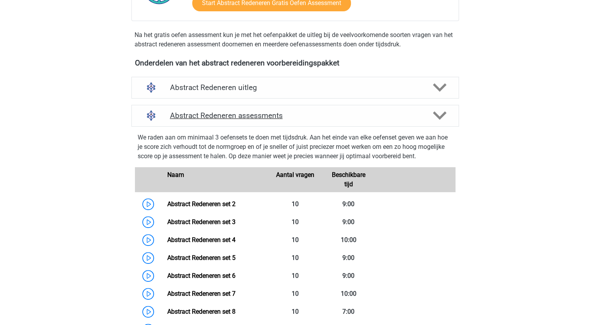
scroll to position [351, 0]
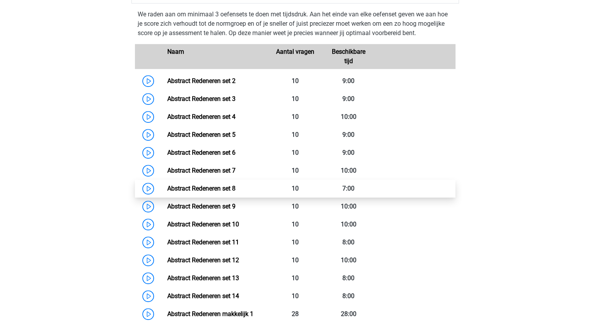
click at [206, 189] on link "Abstract Redeneren set 8" at bounding box center [201, 188] width 68 height 7
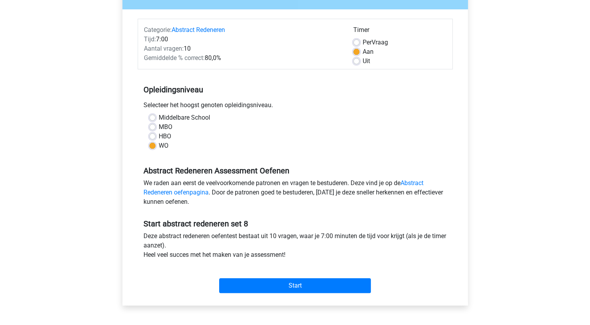
scroll to position [234, 0]
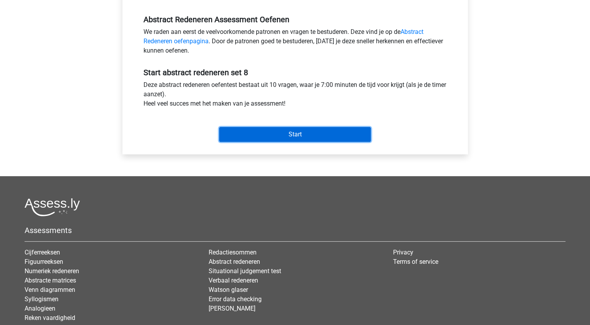
click at [302, 131] on input "Start" at bounding box center [295, 134] width 152 height 15
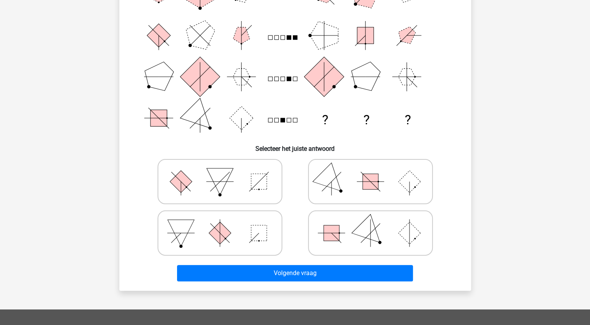
scroll to position [156, 0]
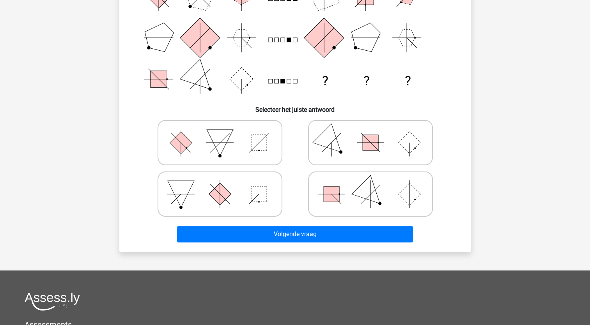
click at [347, 194] on icon at bounding box center [370, 194] width 117 height 39
click at [370, 184] on input "radio" at bounding box center [372, 181] width 5 height 5
radio input "true"
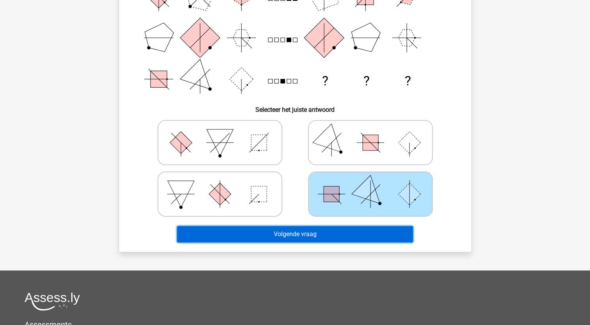
click at [333, 230] on button "Volgende vraag" at bounding box center [295, 234] width 236 height 16
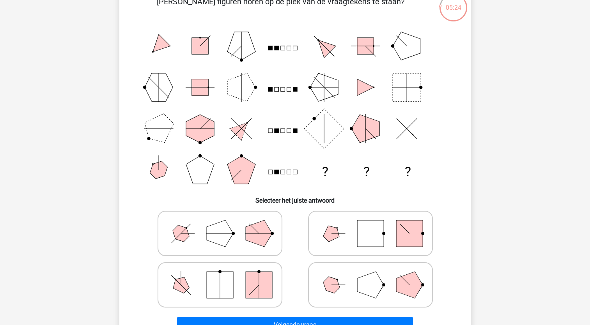
scroll to position [78, 0]
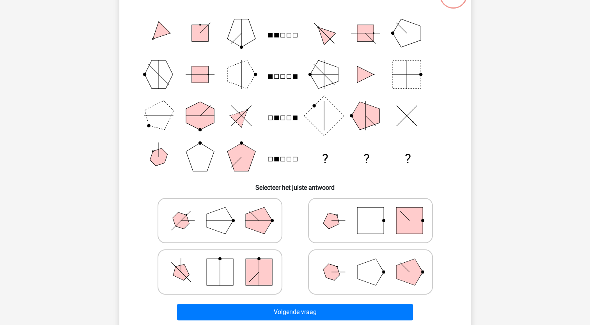
click at [363, 268] on polygon at bounding box center [370, 272] width 27 height 27
click at [370, 262] on input "radio" at bounding box center [372, 259] width 5 height 5
radio input "true"
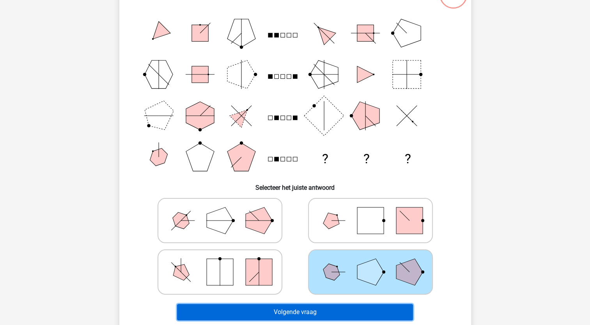
click at [337, 308] on button "Volgende vraag" at bounding box center [295, 312] width 236 height 16
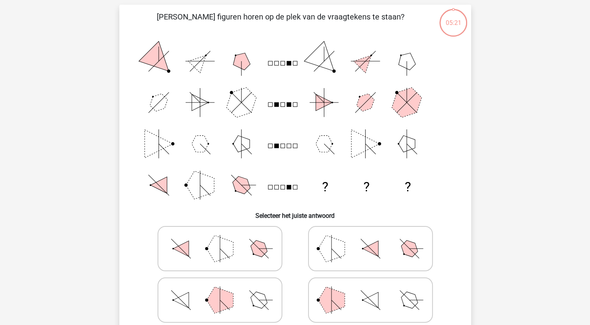
scroll to position [39, 0]
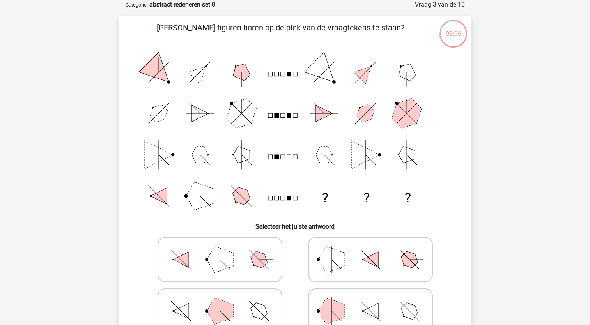
click at [237, 308] on icon at bounding box center [219, 311] width 117 height 39
click at [225, 301] on input "radio" at bounding box center [222, 298] width 5 height 5
radio input "true"
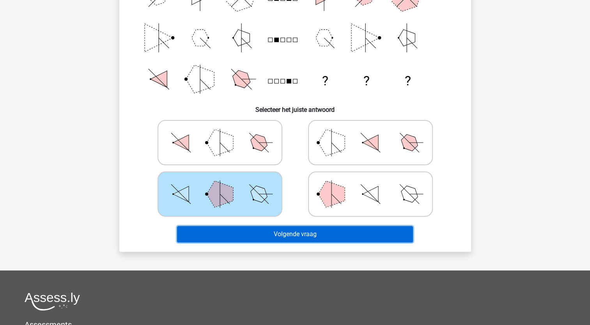
click at [290, 233] on button "Volgende vraag" at bounding box center [295, 234] width 236 height 16
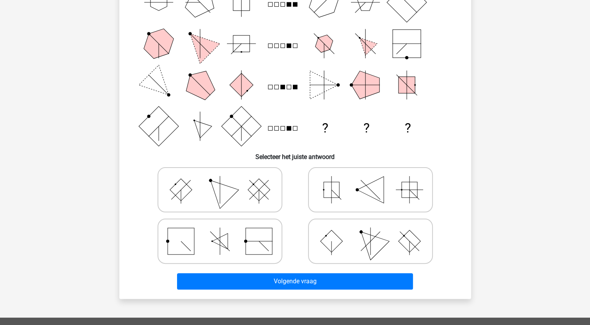
scroll to position [117, 0]
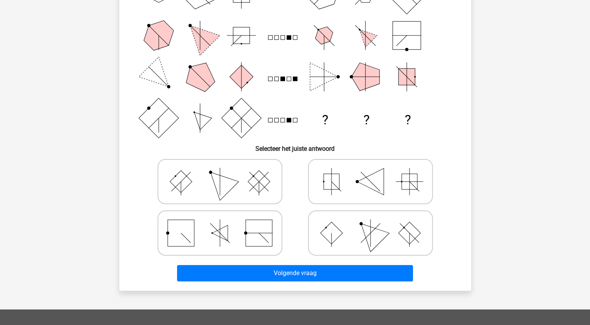
click at [246, 181] on icon at bounding box center [219, 181] width 117 height 39
click at [225, 172] on input "radio" at bounding box center [222, 169] width 5 height 5
radio input "true"
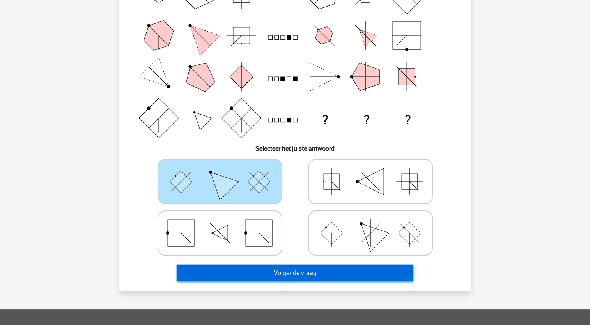
click at [313, 272] on button "Volgende vraag" at bounding box center [295, 273] width 236 height 16
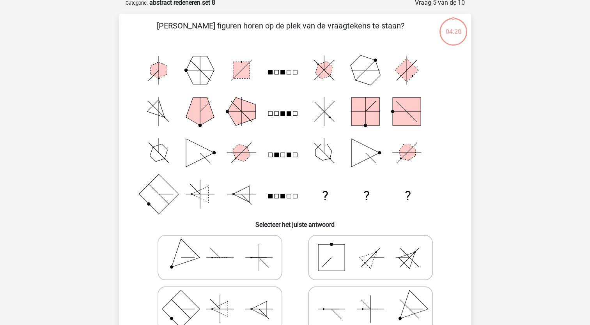
scroll to position [39, 0]
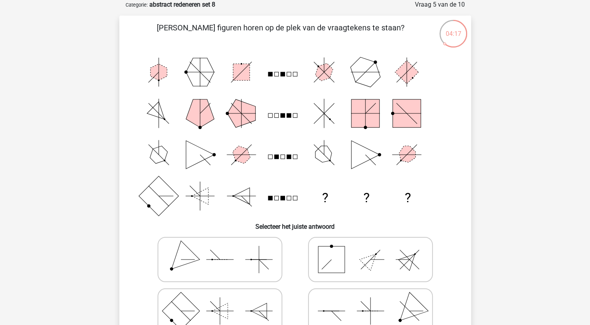
click at [370, 261] on polygon at bounding box center [370, 259] width 22 height 22
click at [370, 250] on input "radio" at bounding box center [372, 247] width 5 height 5
radio input "true"
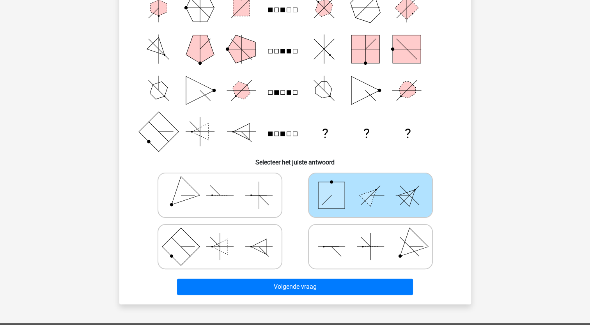
scroll to position [117, 0]
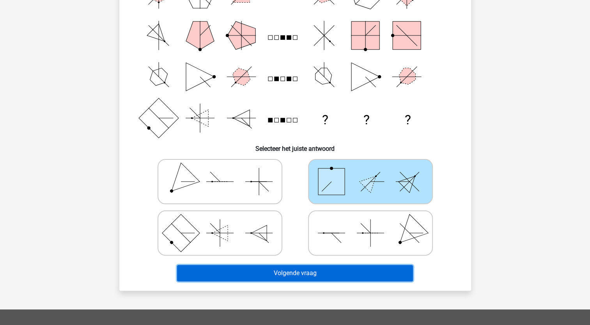
click at [317, 273] on button "Volgende vraag" at bounding box center [295, 273] width 236 height 16
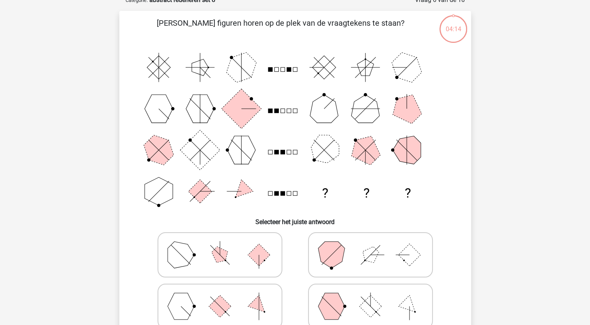
scroll to position [39, 0]
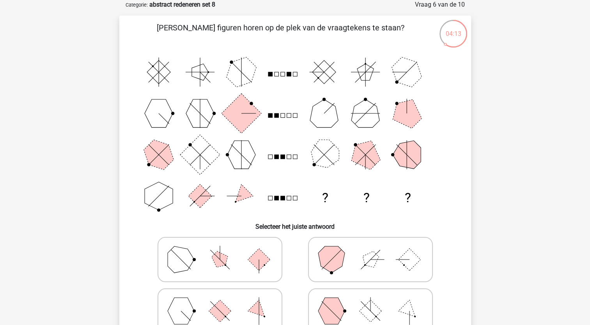
click at [242, 265] on icon at bounding box center [219, 259] width 117 height 39
click at [225, 250] on input "radio" at bounding box center [222, 247] width 5 height 5
radio input "true"
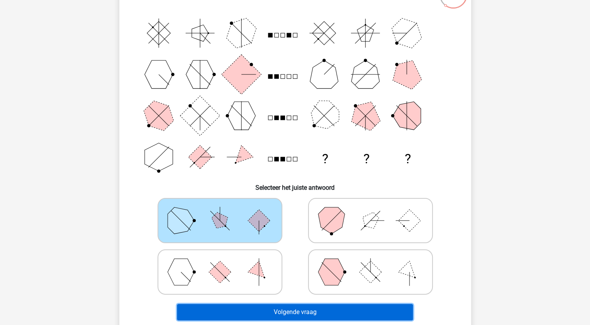
click at [290, 310] on button "Volgende vraag" at bounding box center [295, 312] width 236 height 16
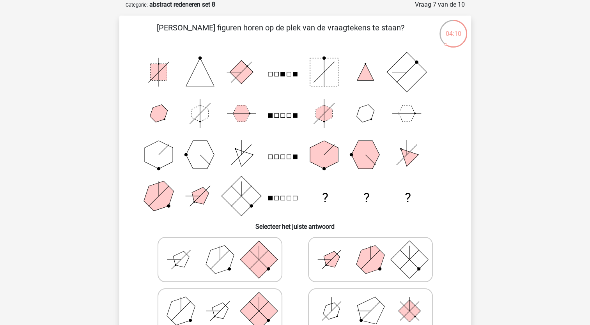
click at [358, 302] on icon at bounding box center [370, 311] width 117 height 39
click at [370, 301] on input "radio" at bounding box center [372, 298] width 5 height 5
radio input "true"
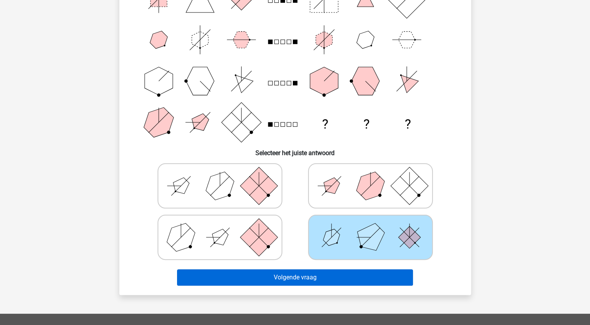
scroll to position [117, 0]
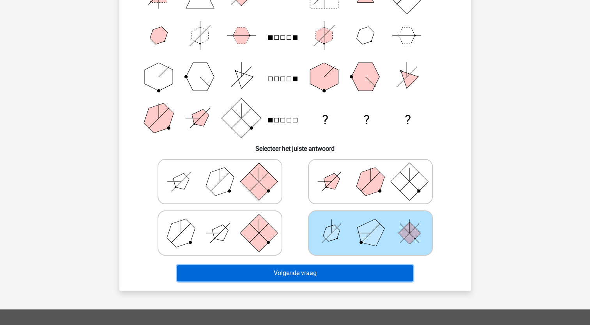
click at [292, 272] on button "Volgende vraag" at bounding box center [295, 273] width 236 height 16
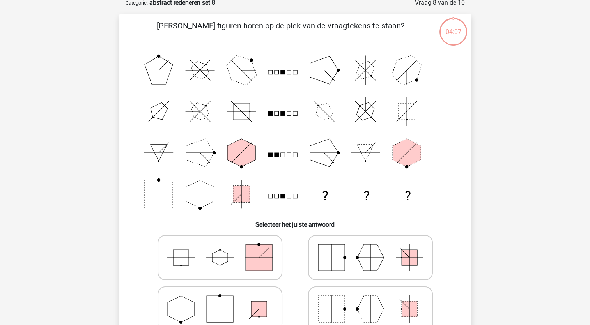
scroll to position [39, 0]
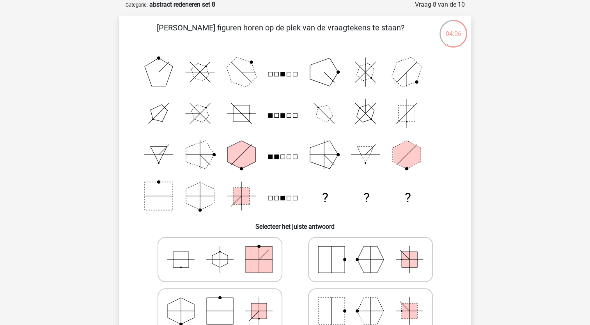
click at [329, 258] on rect at bounding box center [331, 259] width 27 height 27
click at [370, 250] on input "radio" at bounding box center [372, 247] width 5 height 5
radio input "true"
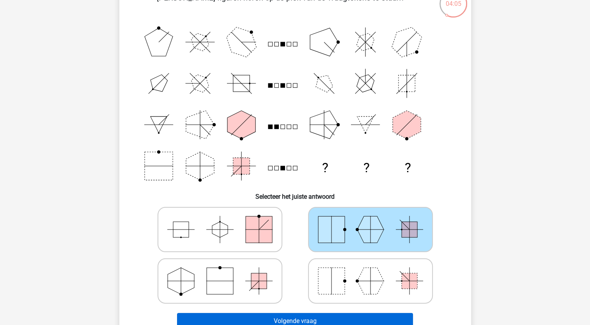
scroll to position [117, 0]
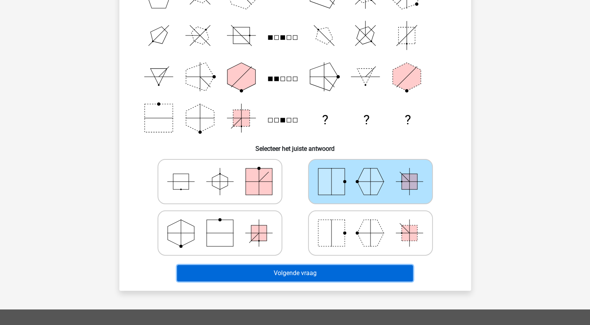
click at [300, 271] on button "Volgende vraag" at bounding box center [295, 273] width 236 height 16
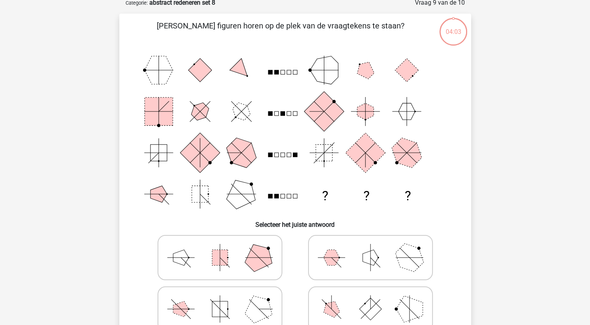
scroll to position [39, 0]
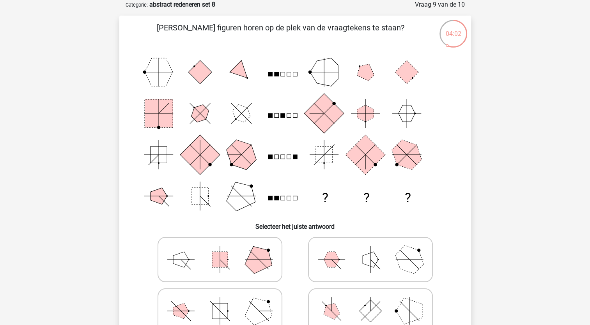
drag, startPoint x: 240, startPoint y: 306, endPoint x: 246, endPoint y: 306, distance: 6.7
click at [240, 306] on icon at bounding box center [219, 311] width 117 height 39
click at [225, 301] on input "radio" at bounding box center [222, 298] width 5 height 5
radio input "true"
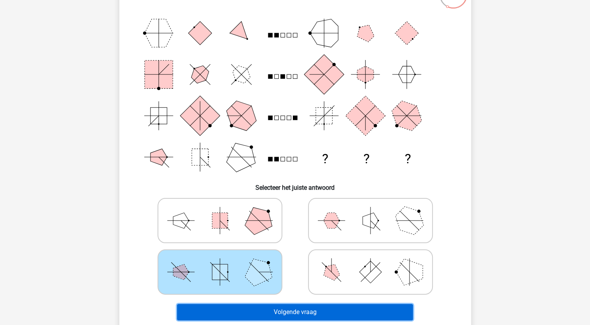
click at [296, 308] on button "Volgende vraag" at bounding box center [295, 312] width 236 height 16
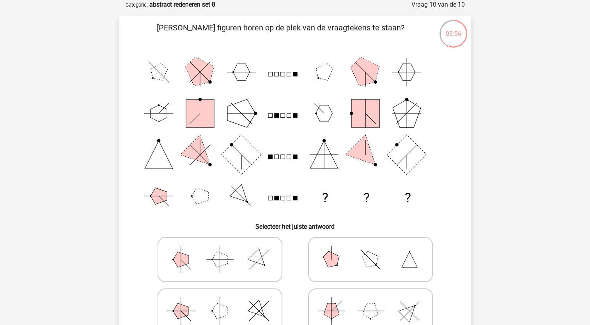
click at [347, 254] on icon at bounding box center [370, 259] width 117 height 39
click at [370, 250] on input "radio" at bounding box center [372, 247] width 5 height 5
radio input "true"
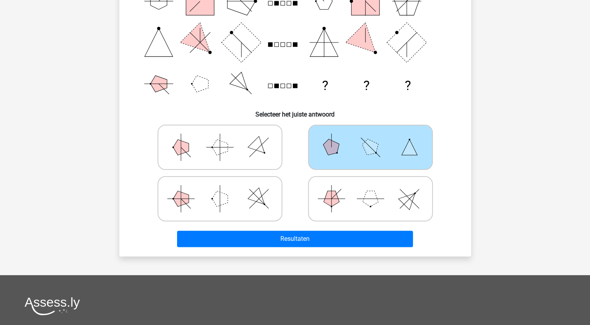
scroll to position [156, 0]
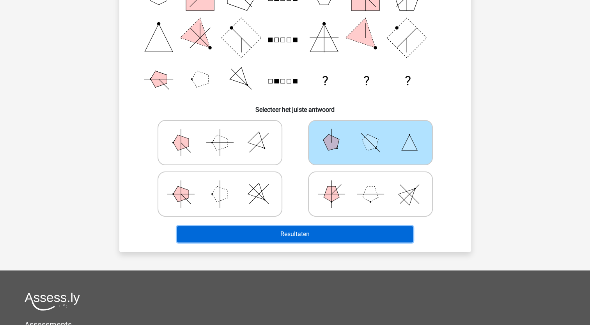
click at [302, 235] on button "Resultaten" at bounding box center [295, 234] width 236 height 16
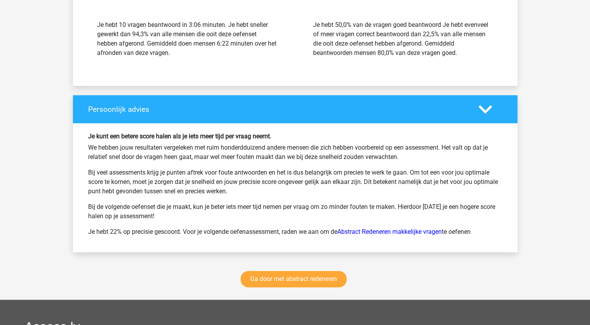
scroll to position [1052, 0]
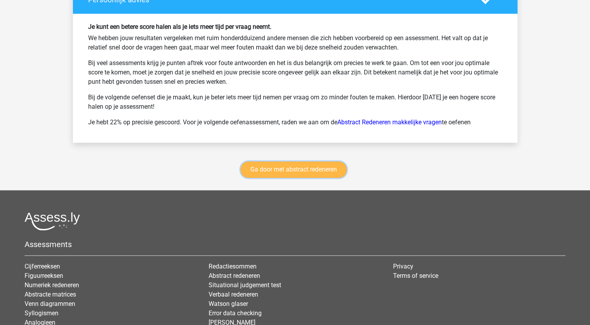
click at [302, 170] on link "Ga door met abstract redeneren" at bounding box center [294, 169] width 106 height 16
